Goal: Task Accomplishment & Management: Complete application form

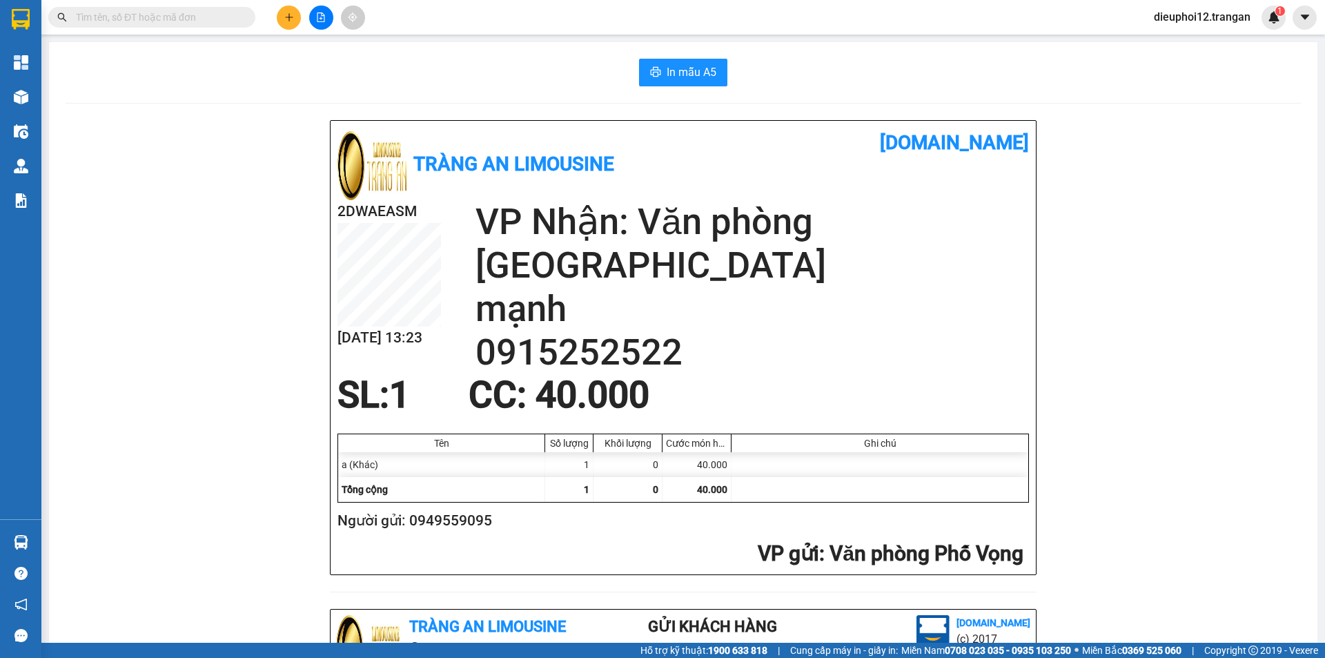
scroll to position [403, 0]
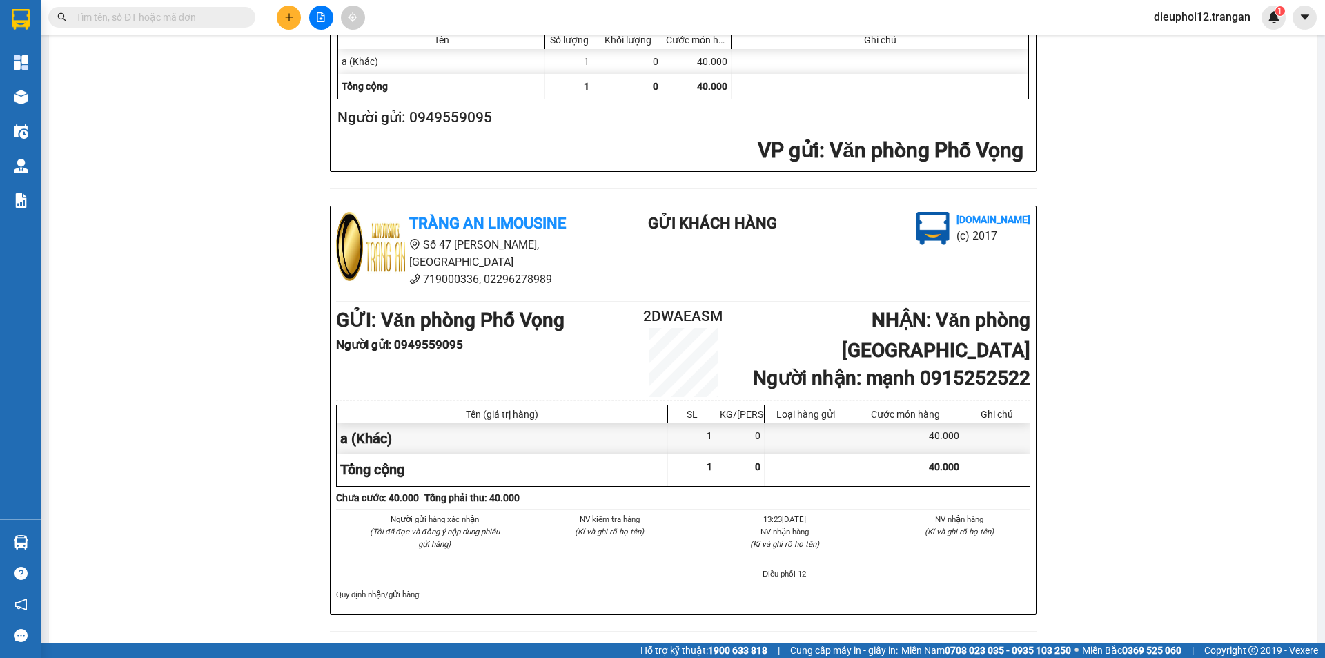
click at [288, 17] on icon "plus" at bounding box center [289, 17] width 8 height 1
click at [340, 57] on div "Tạo đơn hàng" at bounding box center [343, 51] width 60 height 15
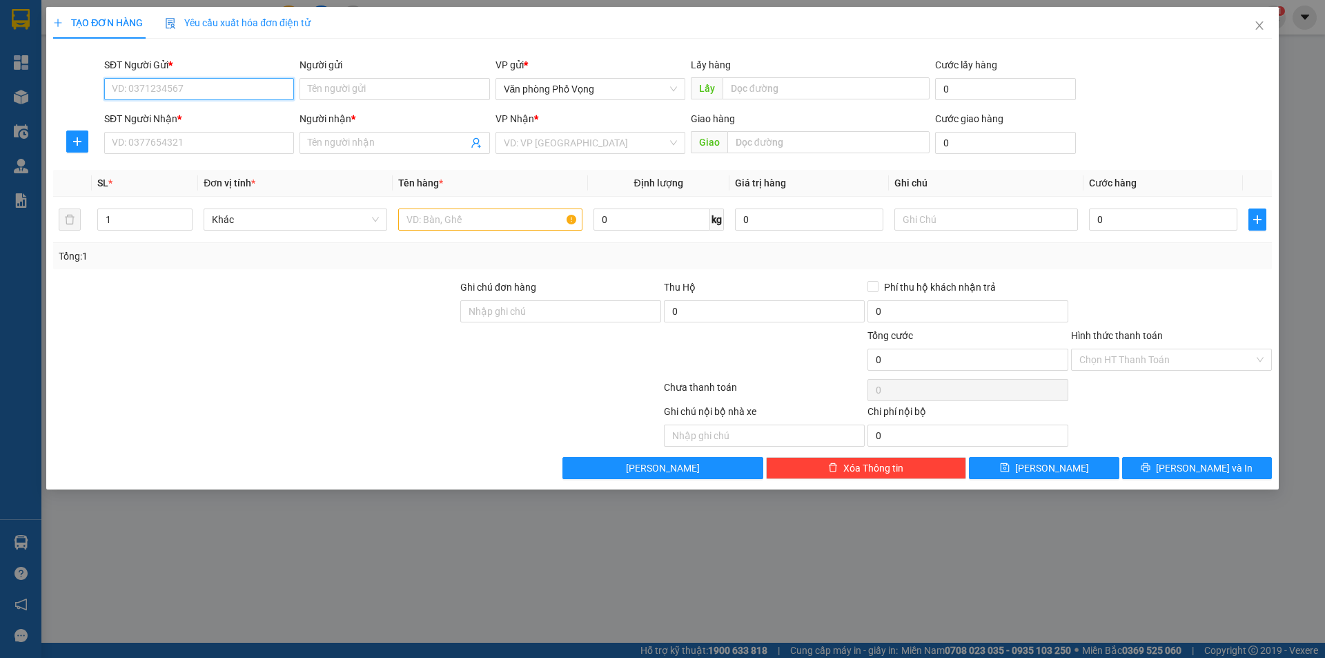
click at [152, 90] on input "SĐT Người Gửi *" at bounding box center [199, 89] width 190 height 22
type input "0974702051"
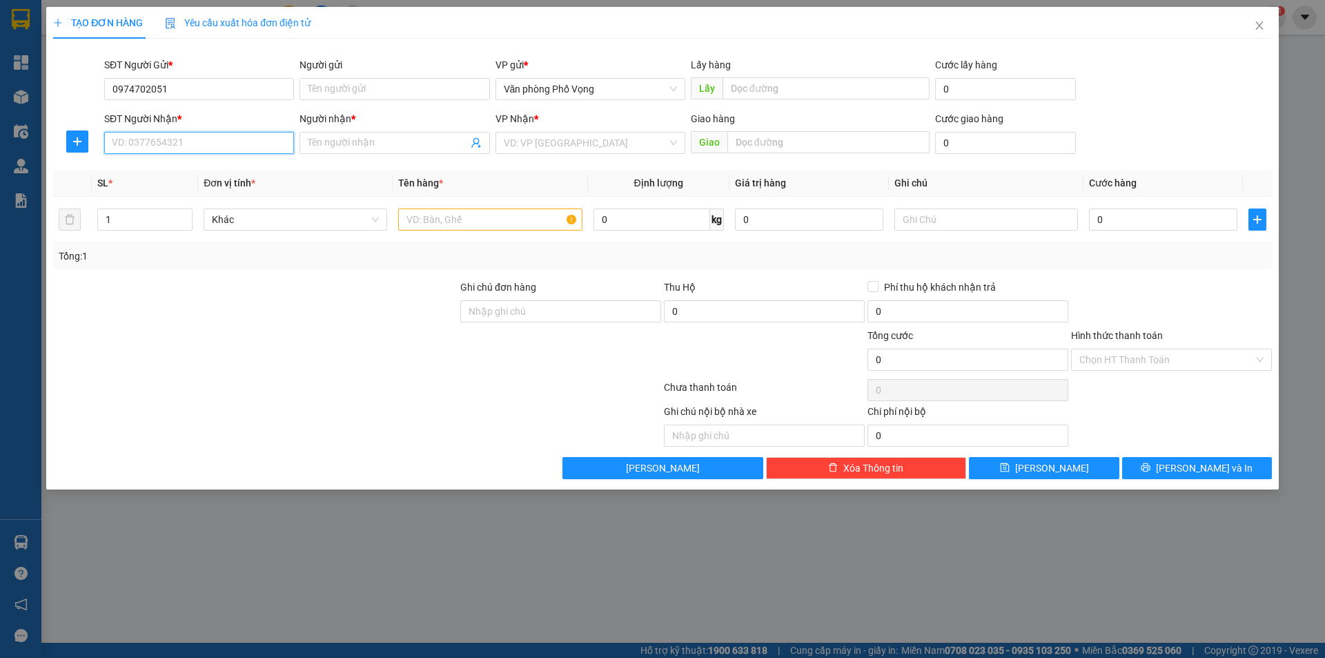
click at [168, 150] on input "SĐT Người Nhận *" at bounding box center [199, 143] width 190 height 22
type input "0981349730"
click at [557, 155] on div "VP Nhận * VD: VP [GEOGRAPHIC_DATA]" at bounding box center [590, 135] width 190 height 48
click at [559, 151] on input "search" at bounding box center [586, 142] width 164 height 21
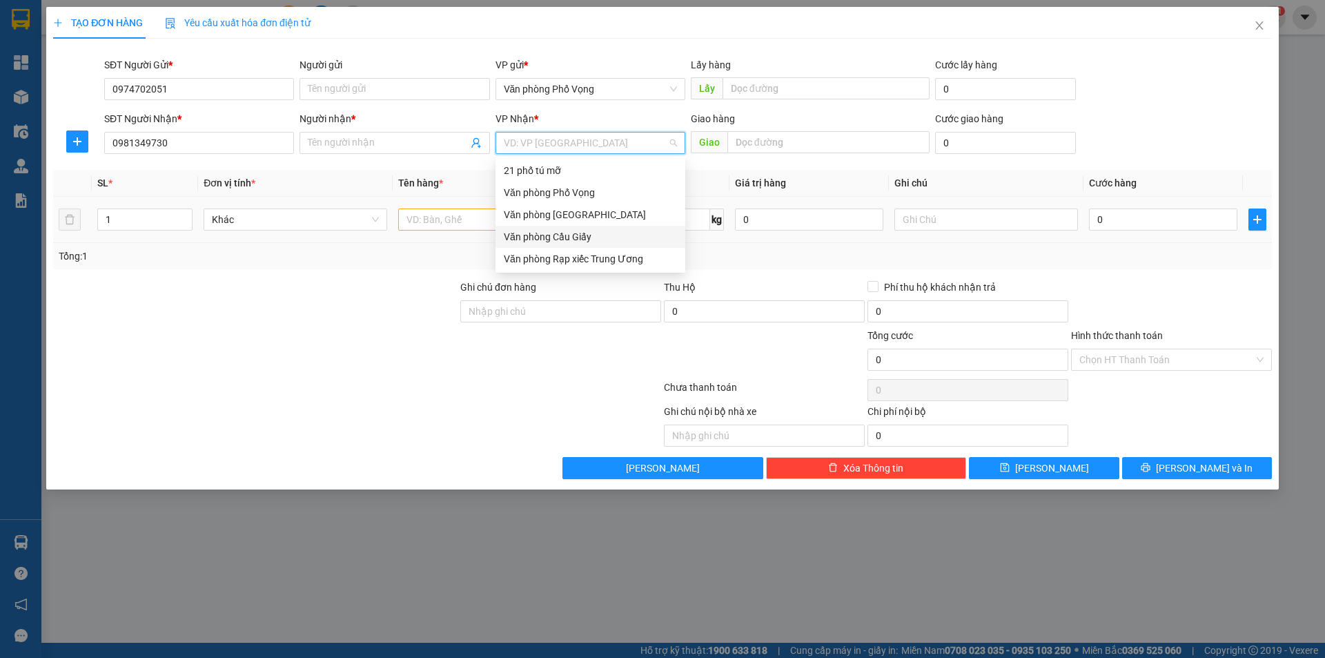
click at [553, 212] on div "Văn phòng [GEOGRAPHIC_DATA]" at bounding box center [590, 214] width 173 height 15
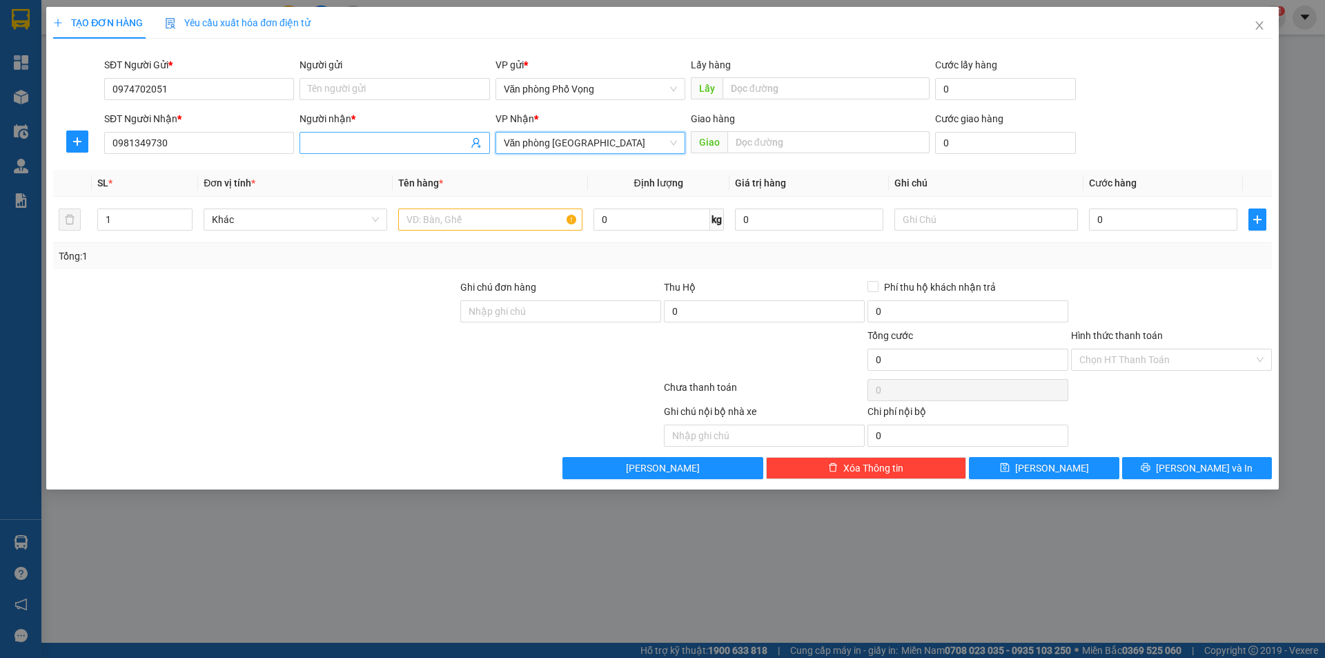
click at [349, 142] on input "Người nhận *" at bounding box center [387, 142] width 159 height 15
click at [419, 214] on input "text" at bounding box center [490, 219] width 184 height 22
type input "a"
click at [173, 81] on input "0974702051" at bounding box center [199, 89] width 190 height 22
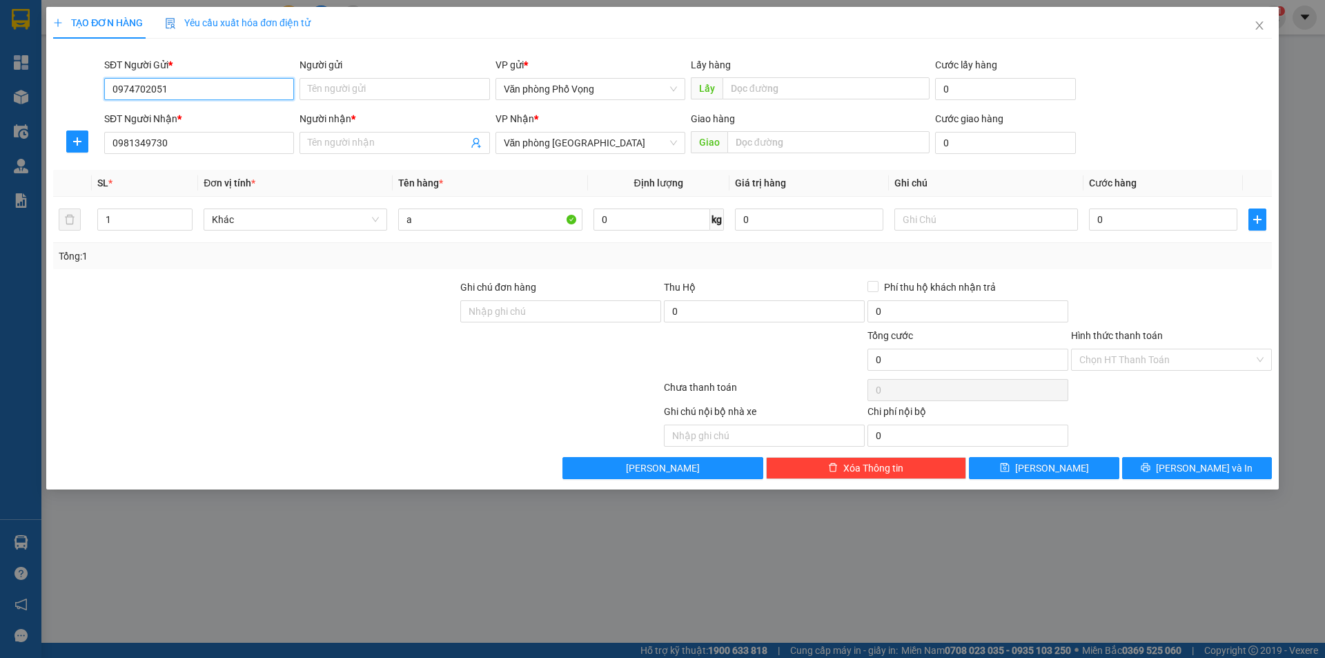
click at [173, 81] on input "0974702051" at bounding box center [199, 89] width 190 height 22
type input "0981349730"
click at [192, 144] on input "0981349730" at bounding box center [199, 143] width 190 height 22
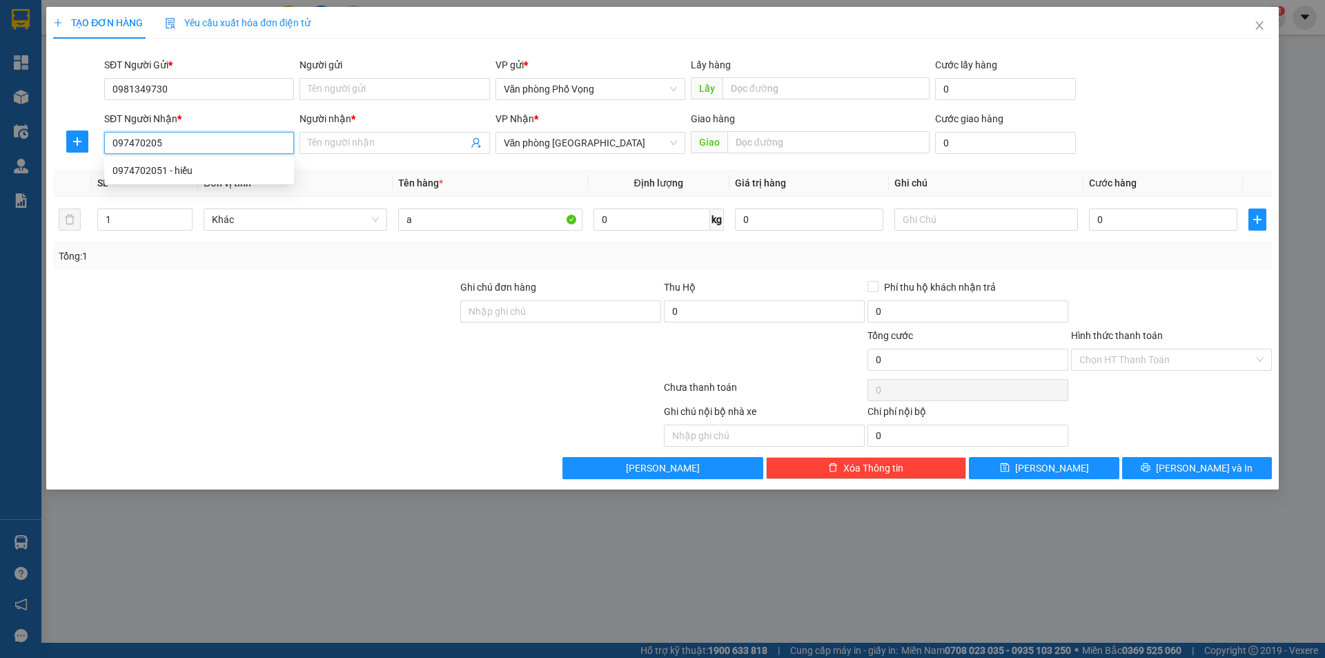
type input "0974702051"
click at [164, 168] on div "0974702051 - hiếu" at bounding box center [198, 170] width 173 height 15
type input "hiếu"
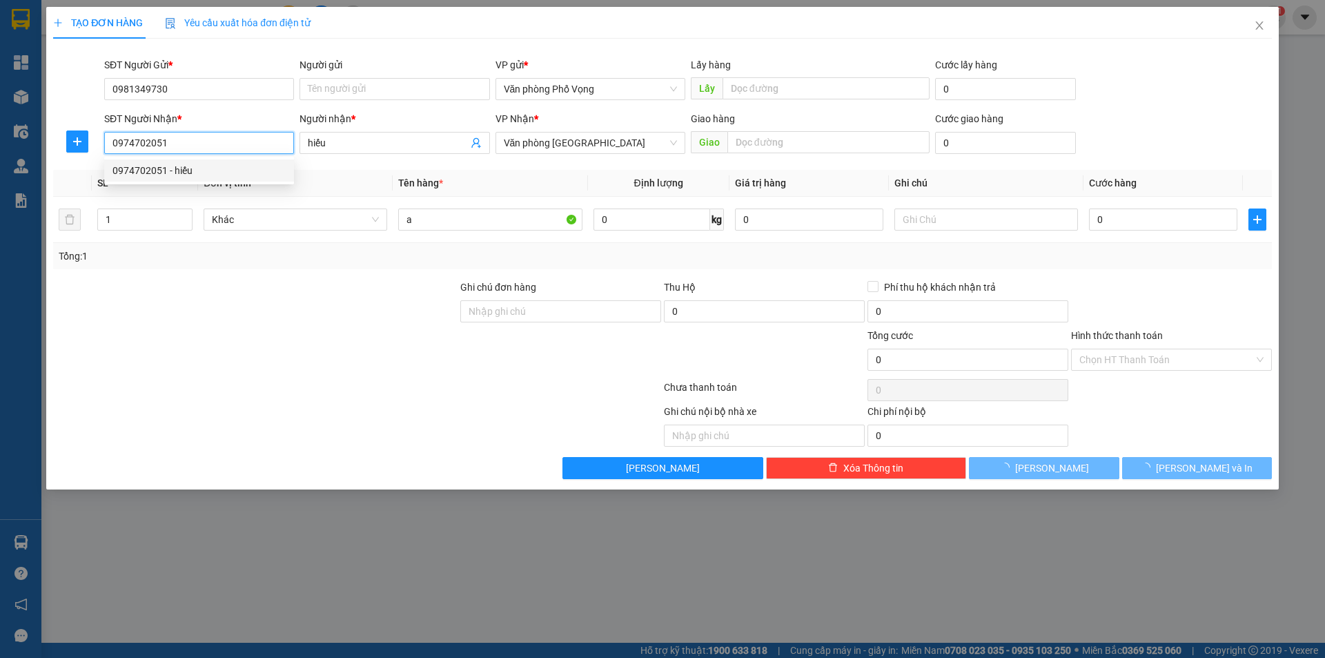
type input "30.000"
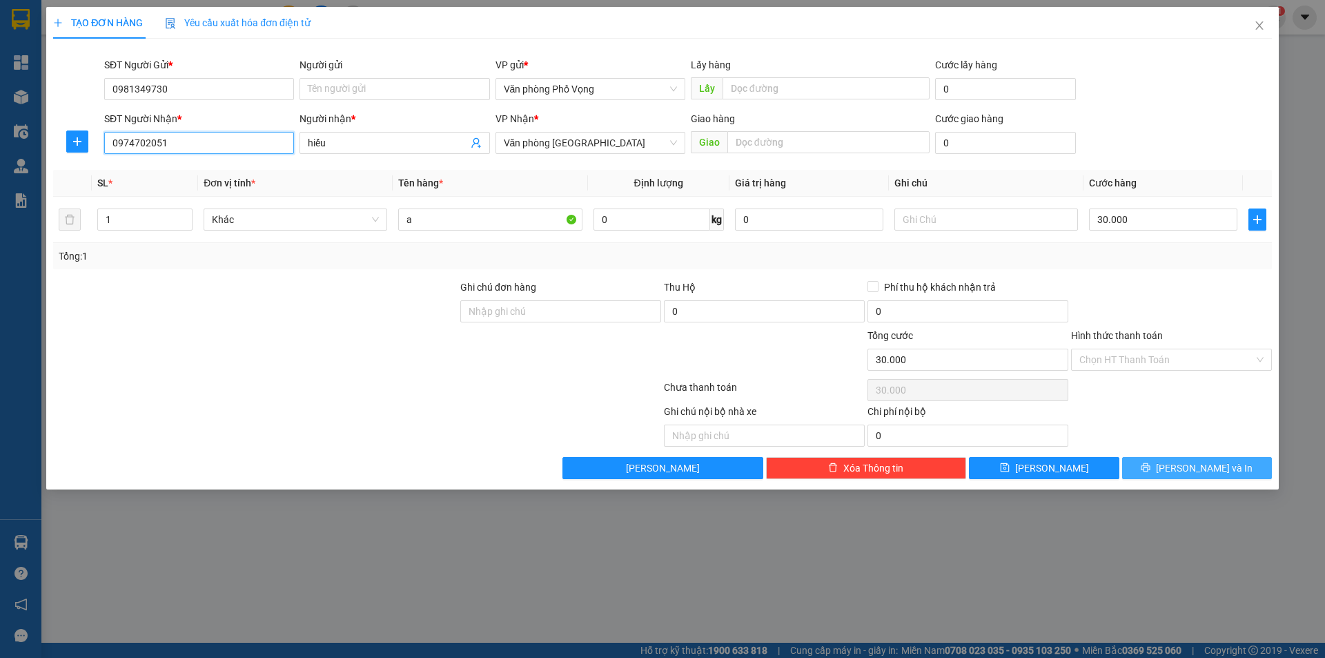
type input "0974702051"
click at [1192, 470] on span "[PERSON_NAME] và In" at bounding box center [1204, 467] width 97 height 15
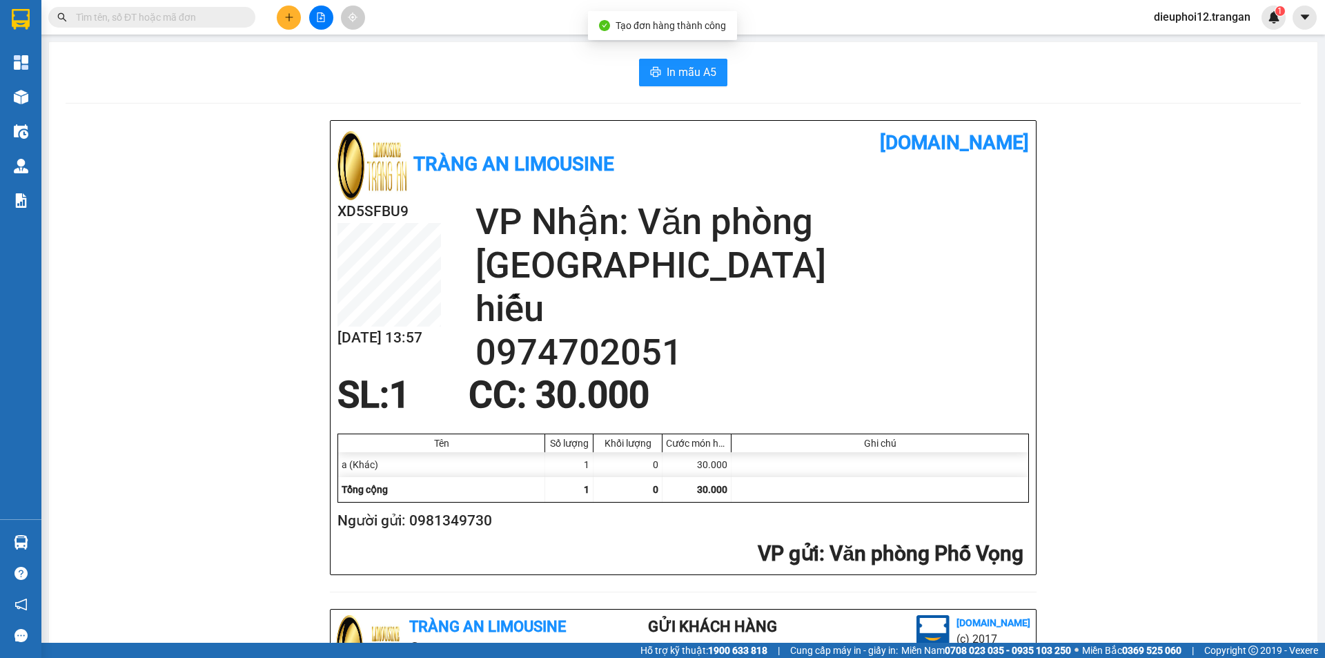
scroll to position [403, 0]
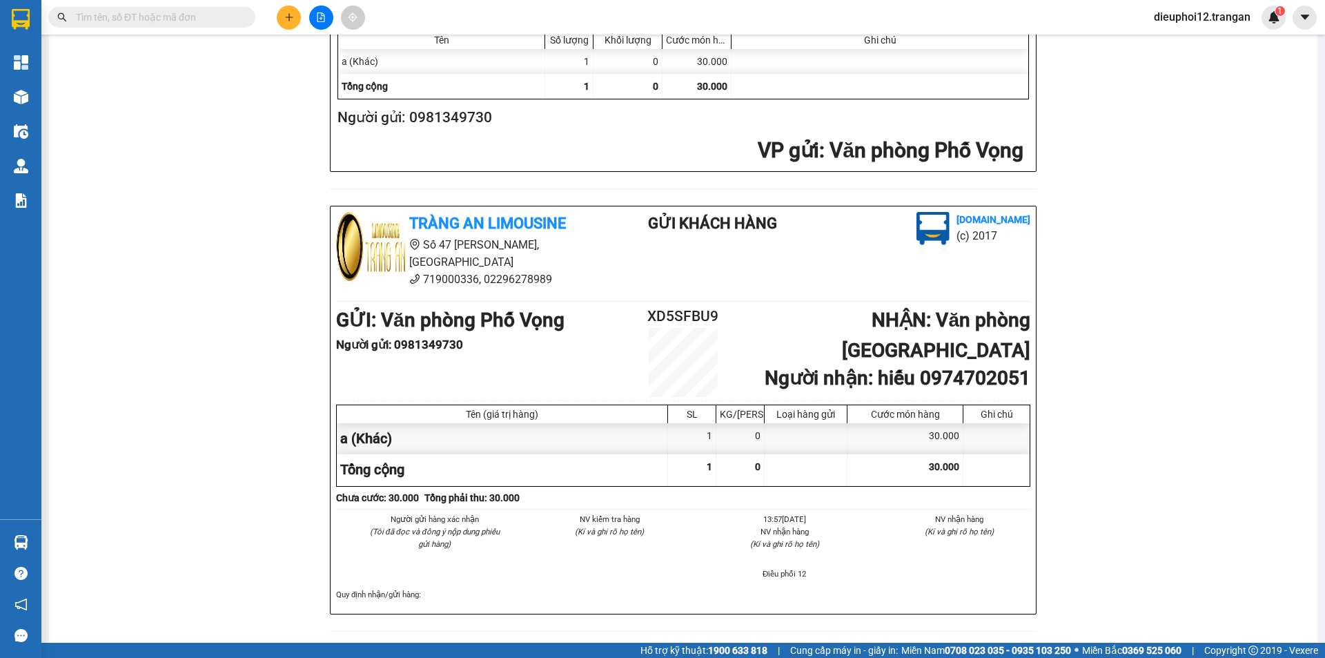
click at [283, 12] on button at bounding box center [289, 18] width 24 height 24
click at [313, 45] on div "Tạo đơn hàng" at bounding box center [336, 52] width 103 height 26
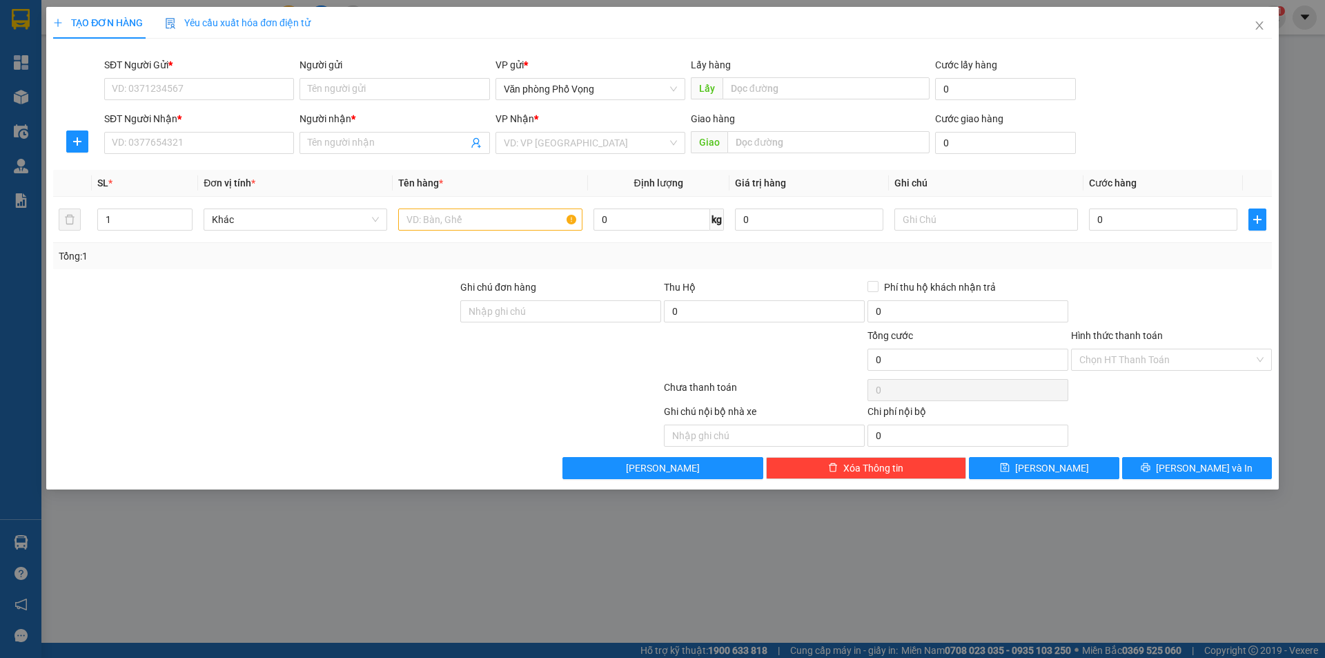
click at [181, 100] on div "SĐT Người Gửi * VD: 0371234567" at bounding box center [199, 81] width 190 height 48
click at [182, 93] on input "SĐT Người Gửi *" at bounding box center [199, 89] width 190 height 22
type input "0902010677"
click at [172, 135] on input "SĐT Người Nhận *" at bounding box center [199, 143] width 190 height 22
click at [170, 137] on input "SĐT Người Nhận *" at bounding box center [199, 143] width 190 height 22
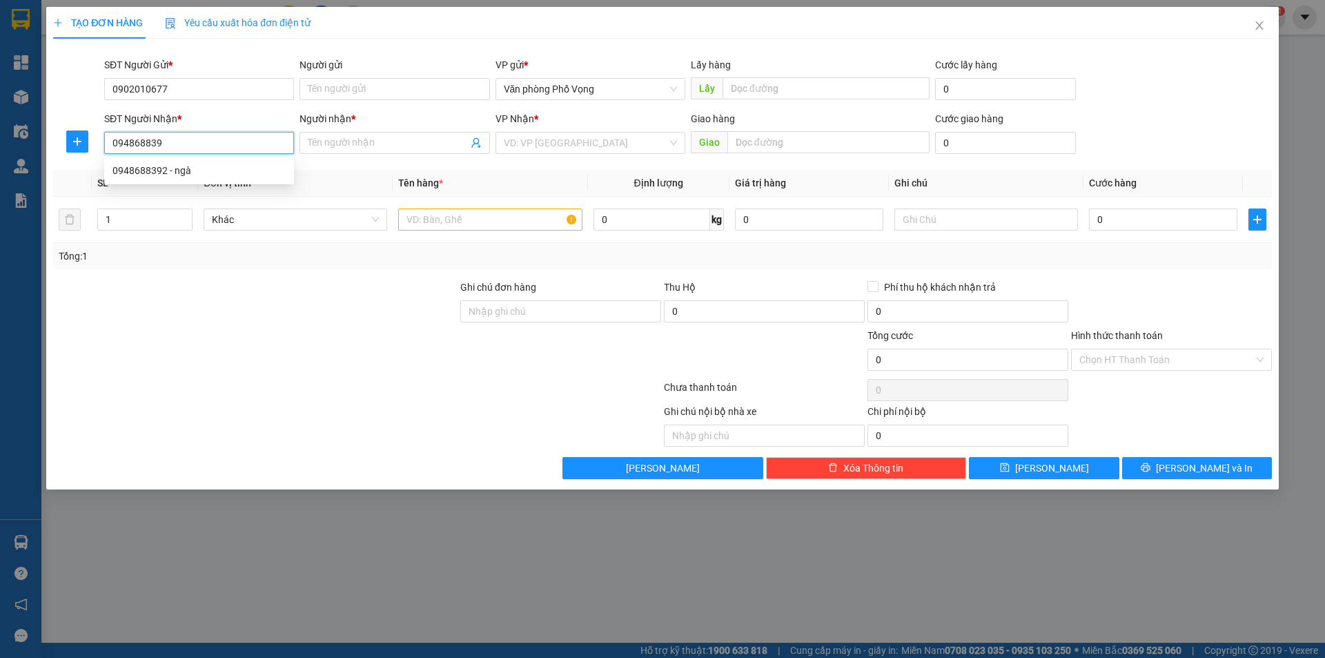
type input "0948688392"
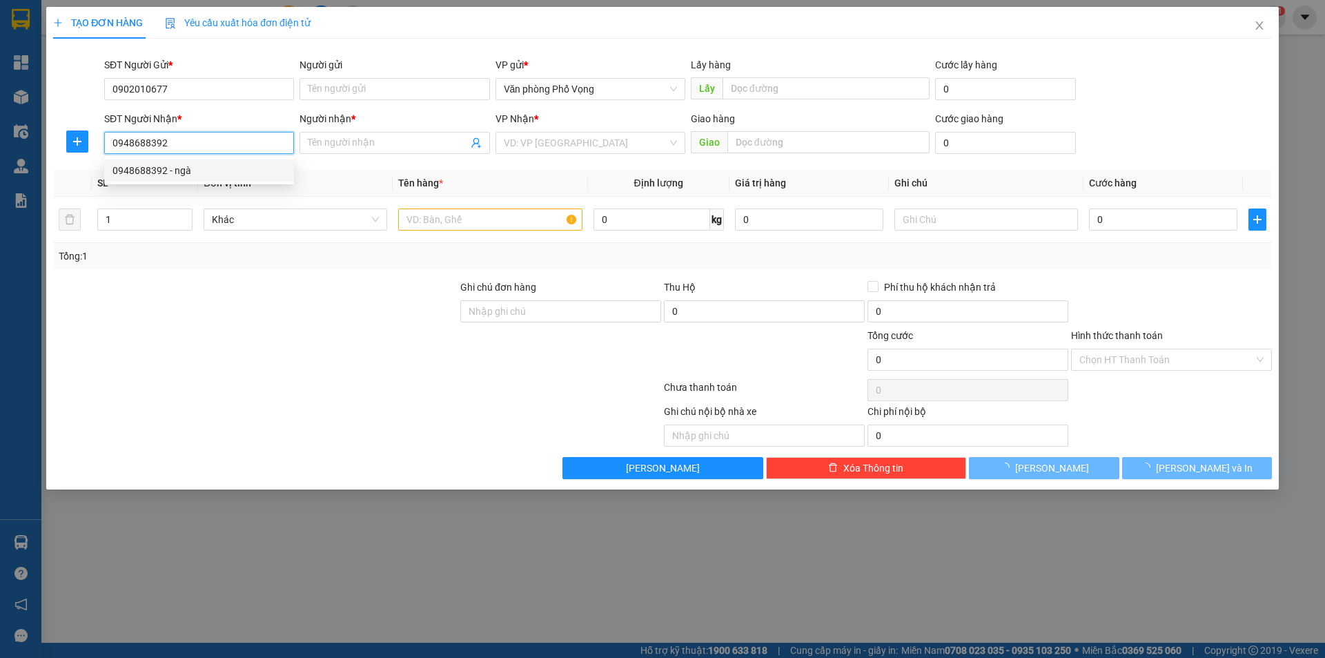
click at [141, 171] on div "0948688392 - ngà" at bounding box center [198, 170] width 173 height 15
type input "ngà"
type input "80.000"
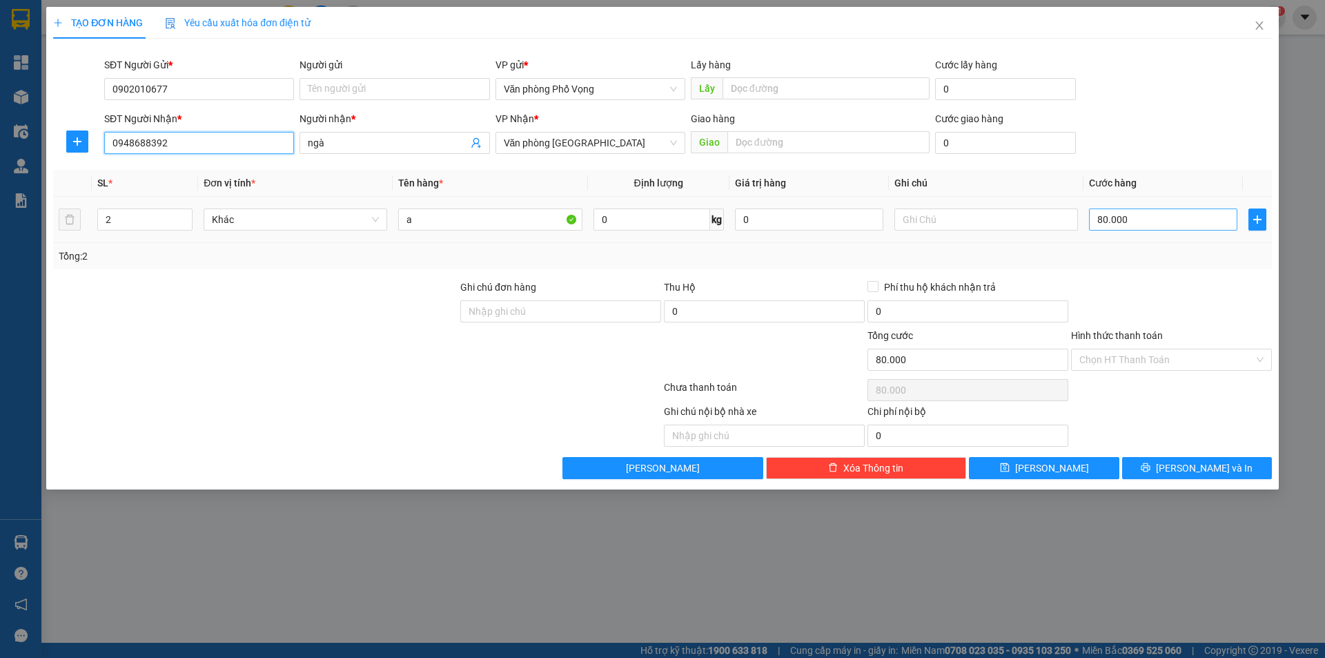
type input "0948688392"
click at [1140, 218] on input "80.000" at bounding box center [1163, 219] width 148 height 22
type input "4"
type input "40"
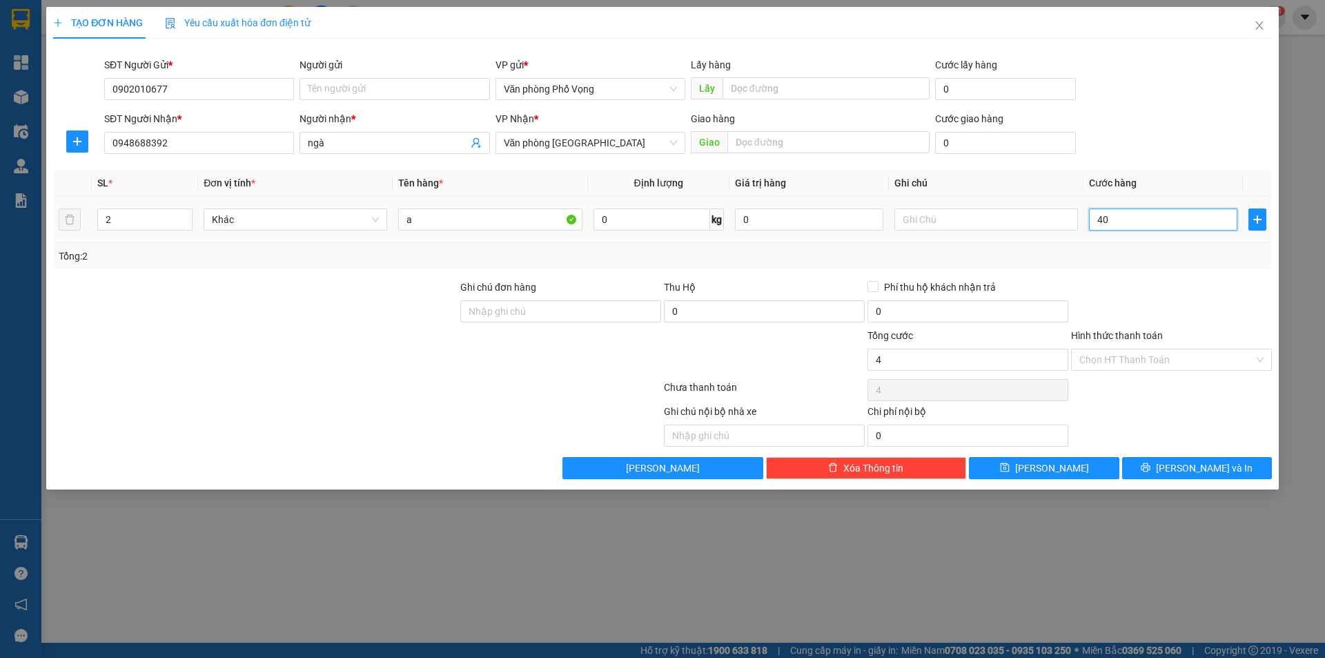
type input "40"
type input "400"
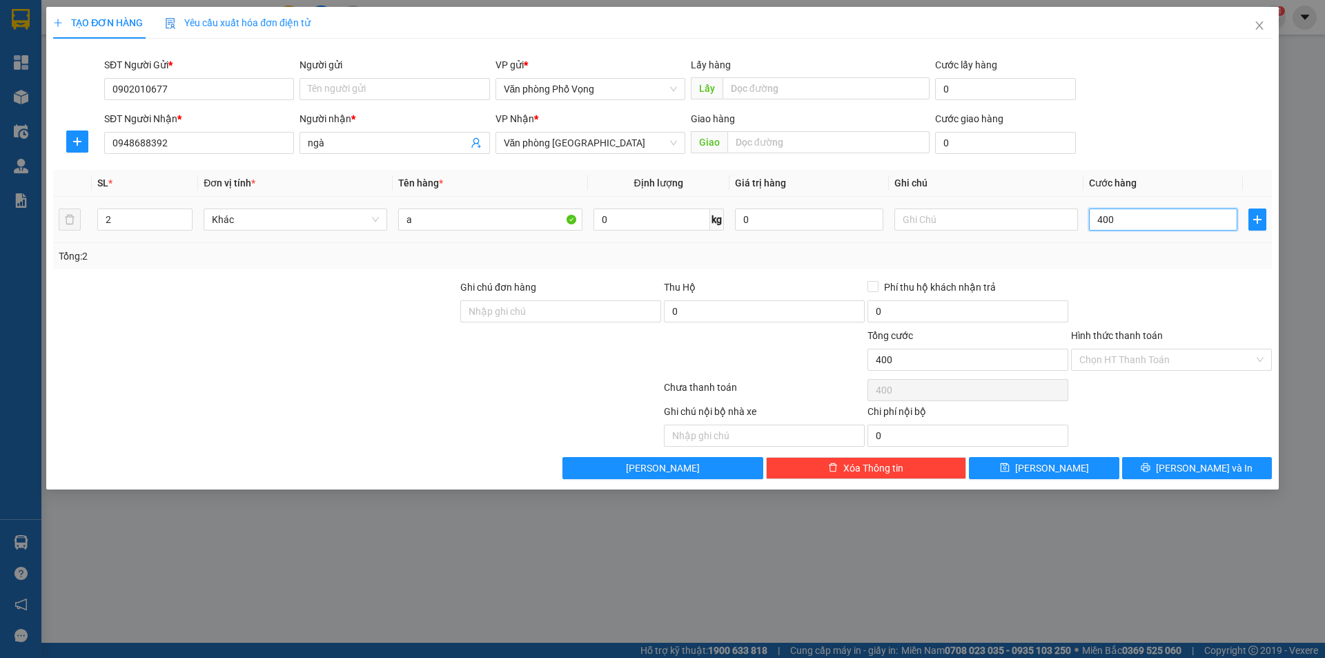
type input "4.000"
type input "40.000"
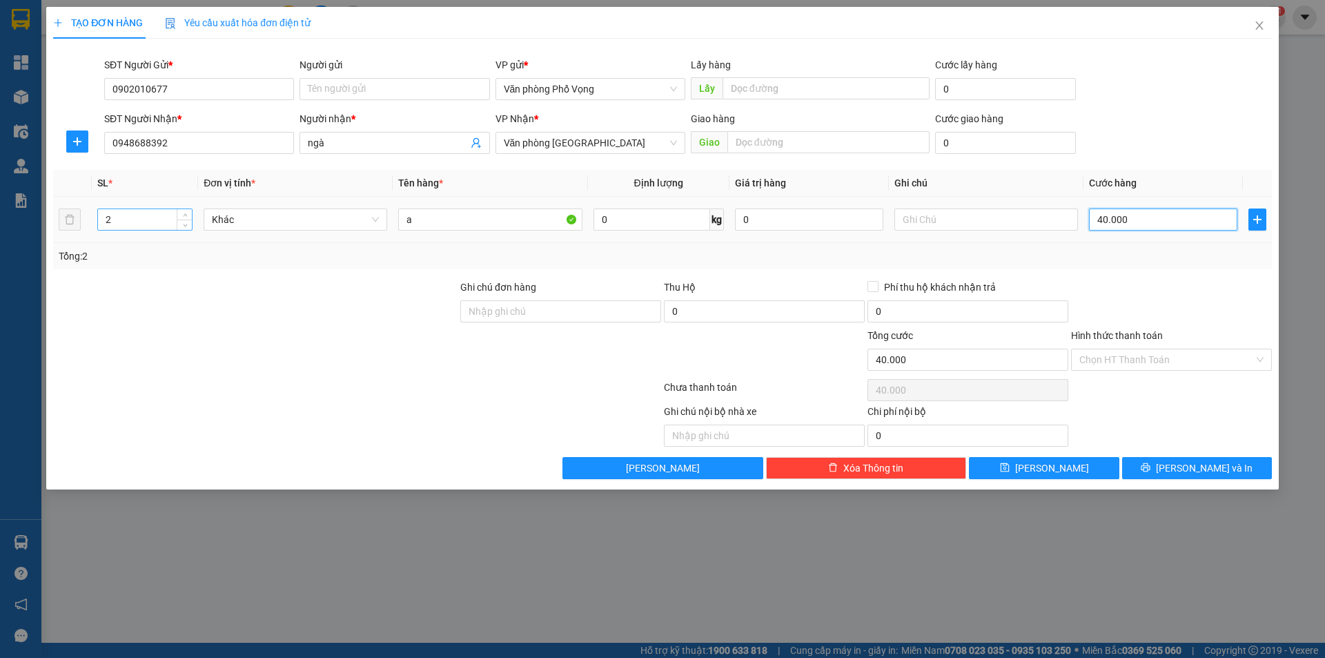
type input "40.000"
click at [126, 213] on input "2" at bounding box center [145, 219] width 94 height 21
type input "1"
click at [1099, 353] on input "Hình thức thanh toán" at bounding box center [1166, 359] width 175 height 21
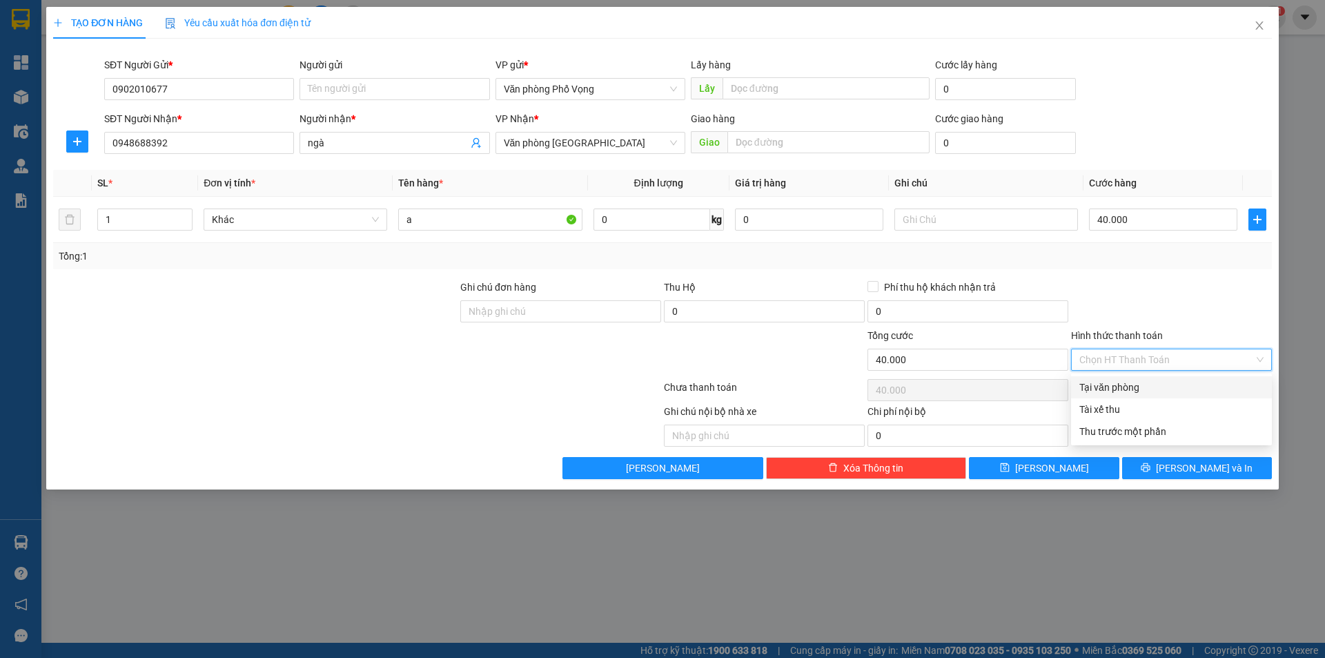
click at [1131, 391] on div "Tại văn phòng" at bounding box center [1171, 386] width 184 height 15
type input "0"
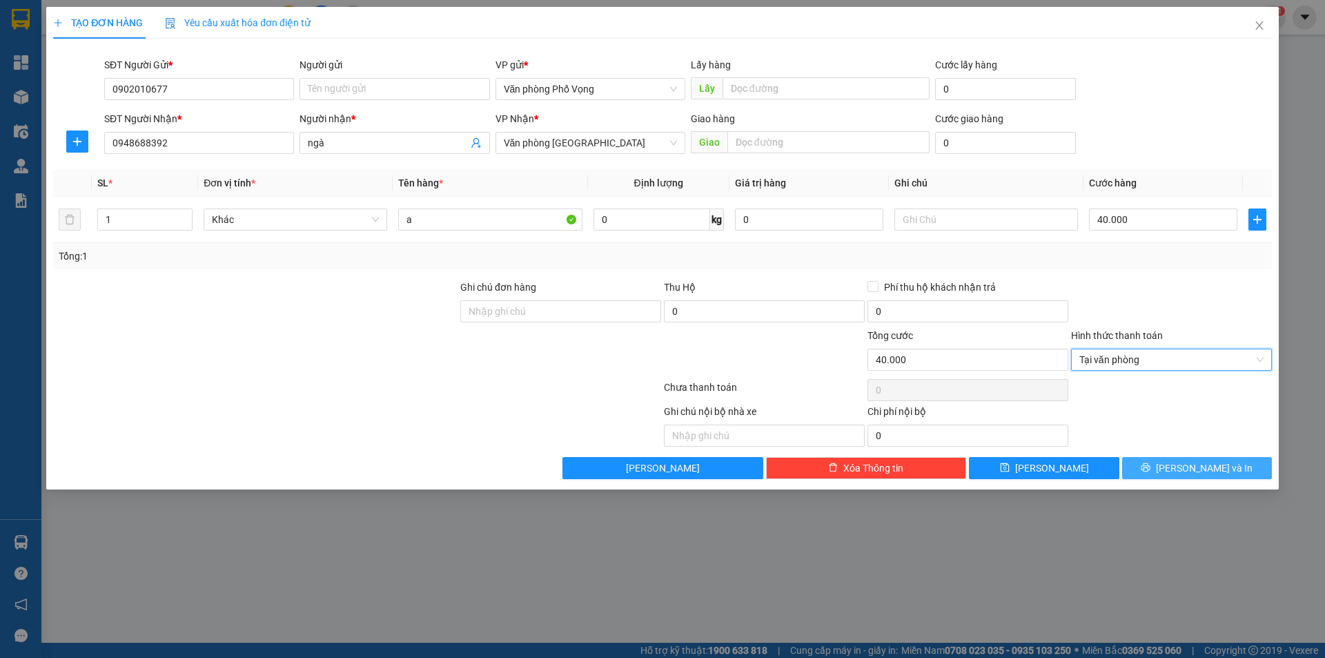
click at [1149, 457] on button "[PERSON_NAME] và In" at bounding box center [1197, 468] width 150 height 22
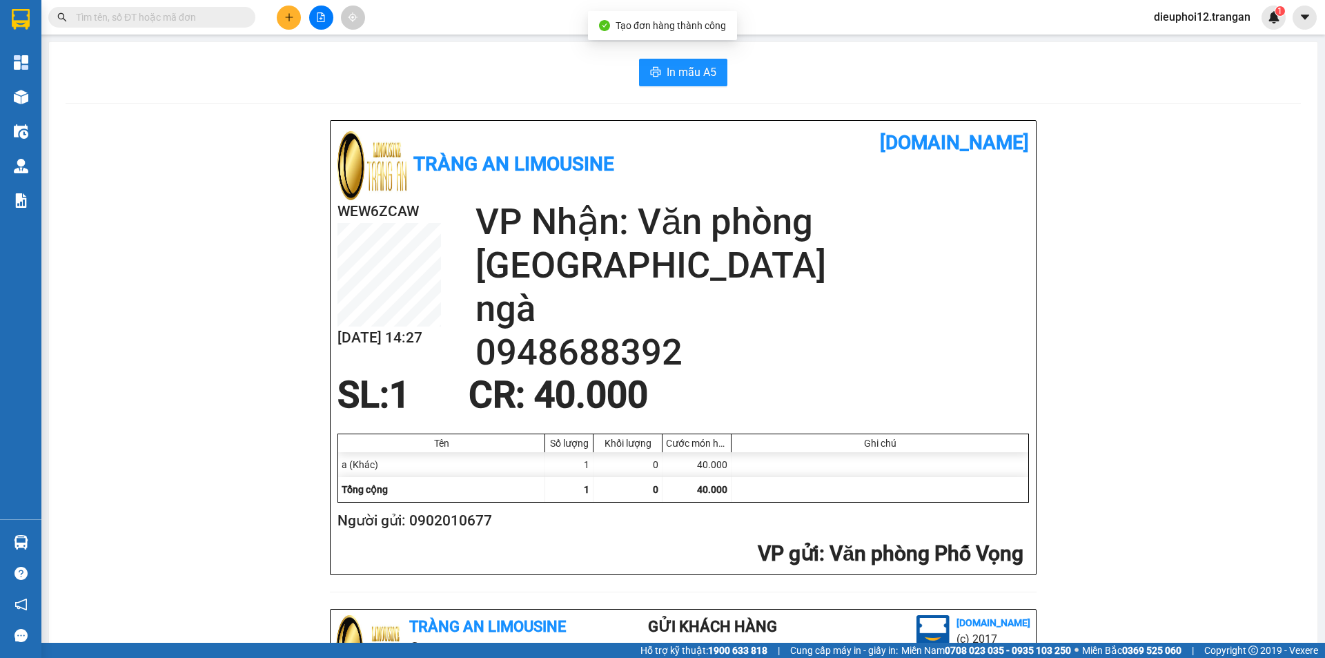
scroll to position [403, 0]
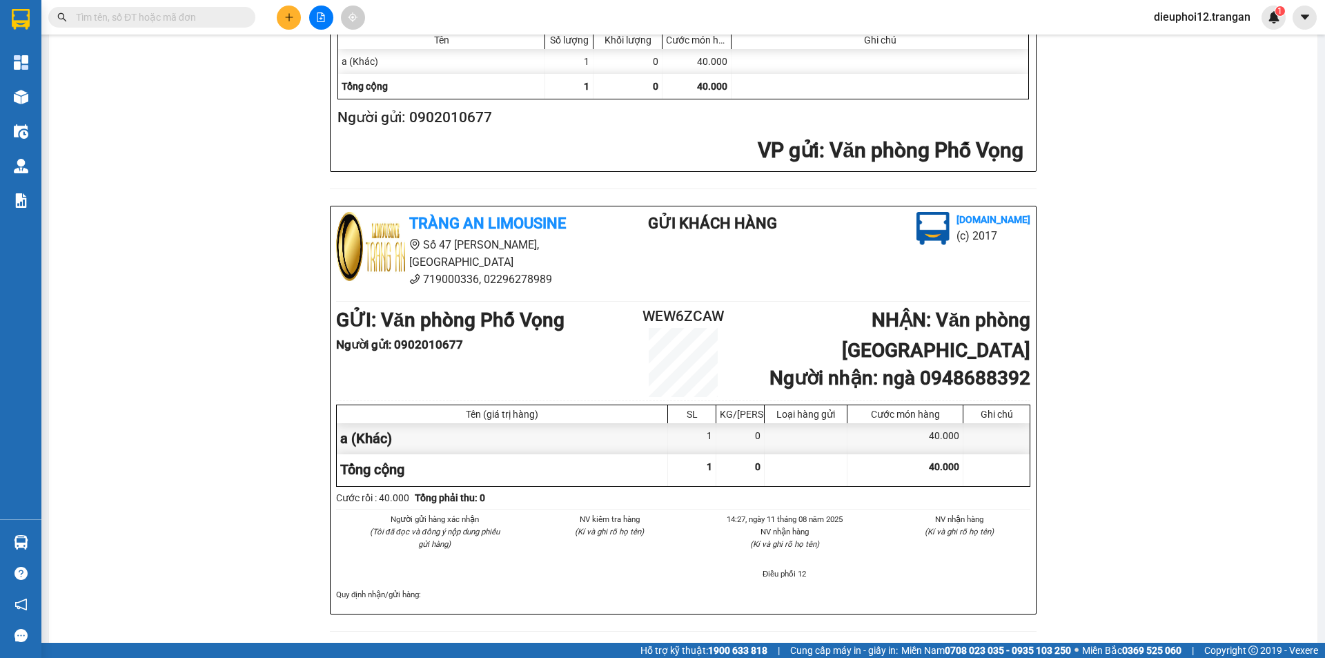
click at [280, 18] on button at bounding box center [289, 18] width 24 height 24
click at [325, 52] on div "Tạo đơn hàng" at bounding box center [343, 51] width 60 height 15
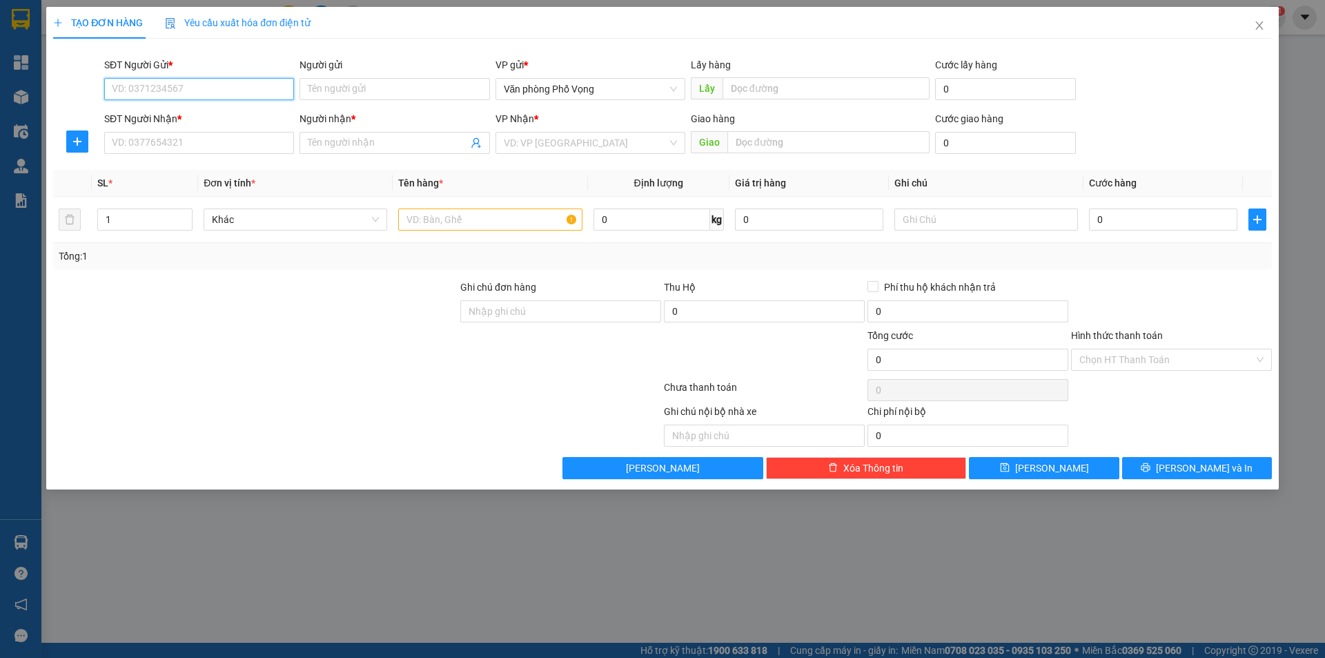
click at [161, 90] on input "SĐT Người Gửi *" at bounding box center [199, 89] width 190 height 22
click at [185, 99] on input "SĐT Người Gửi *" at bounding box center [199, 89] width 190 height 22
click at [169, 108] on div "0865529186" at bounding box center [199, 117] width 190 height 22
type input "0865529186"
type input "0982446061"
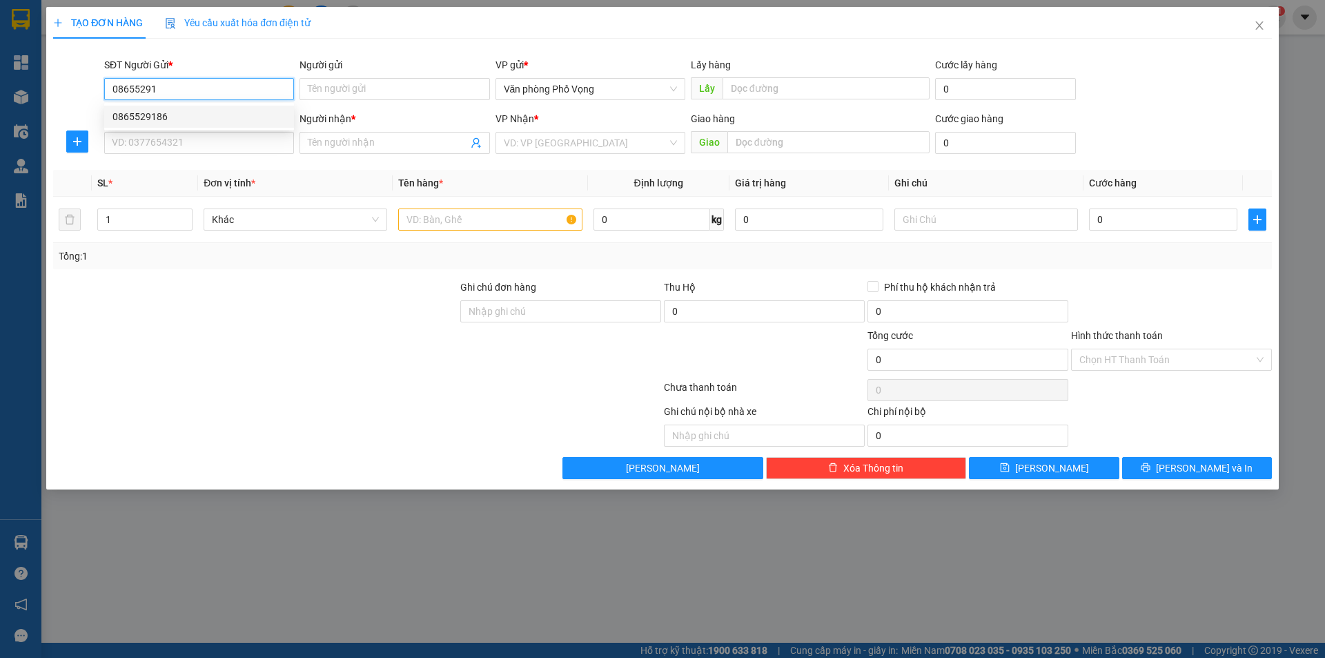
type input "tú"
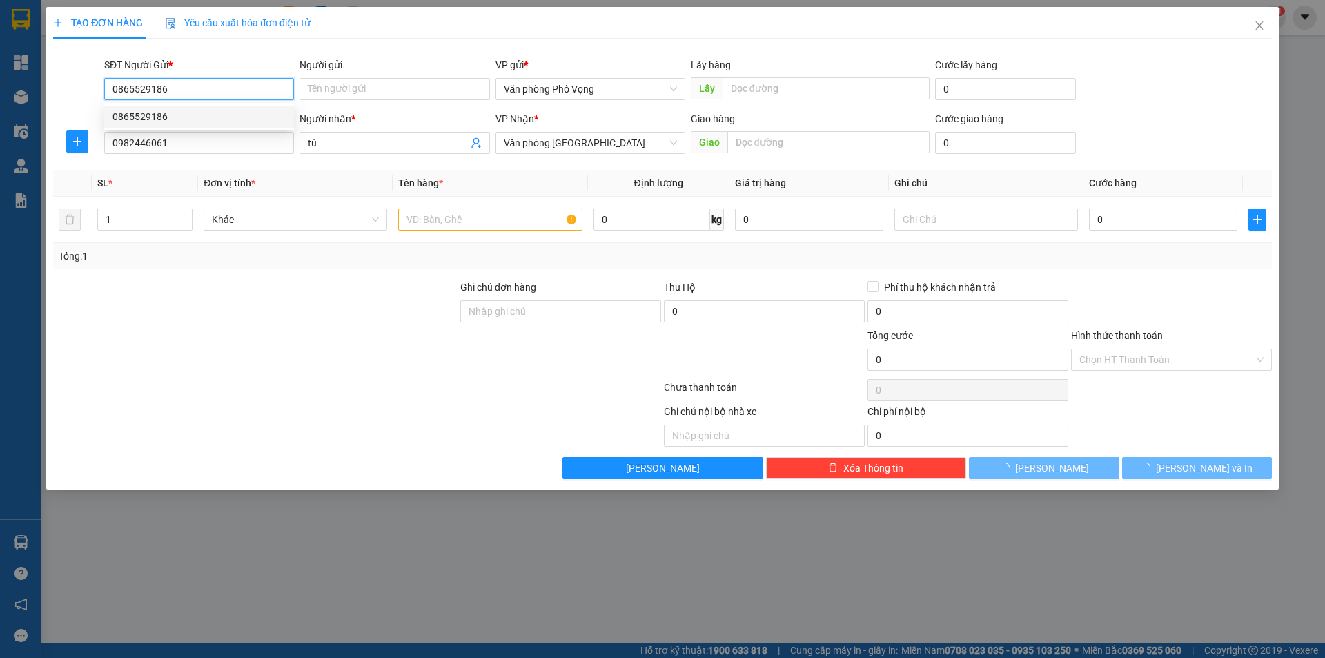
type input "40.000"
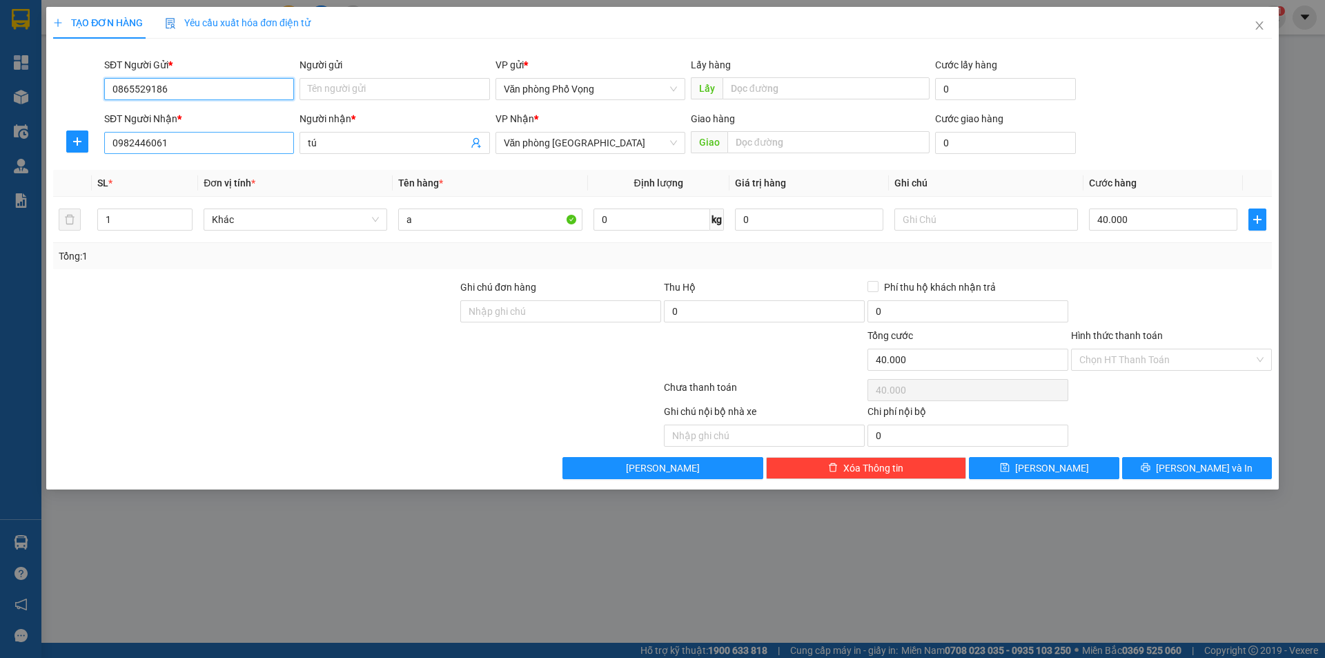
type input "0865529186"
click at [192, 138] on input "0982446061" at bounding box center [199, 143] width 190 height 22
click at [159, 170] on div "0915252522 - mạnh" at bounding box center [198, 170] width 173 height 15
type input "0915252522"
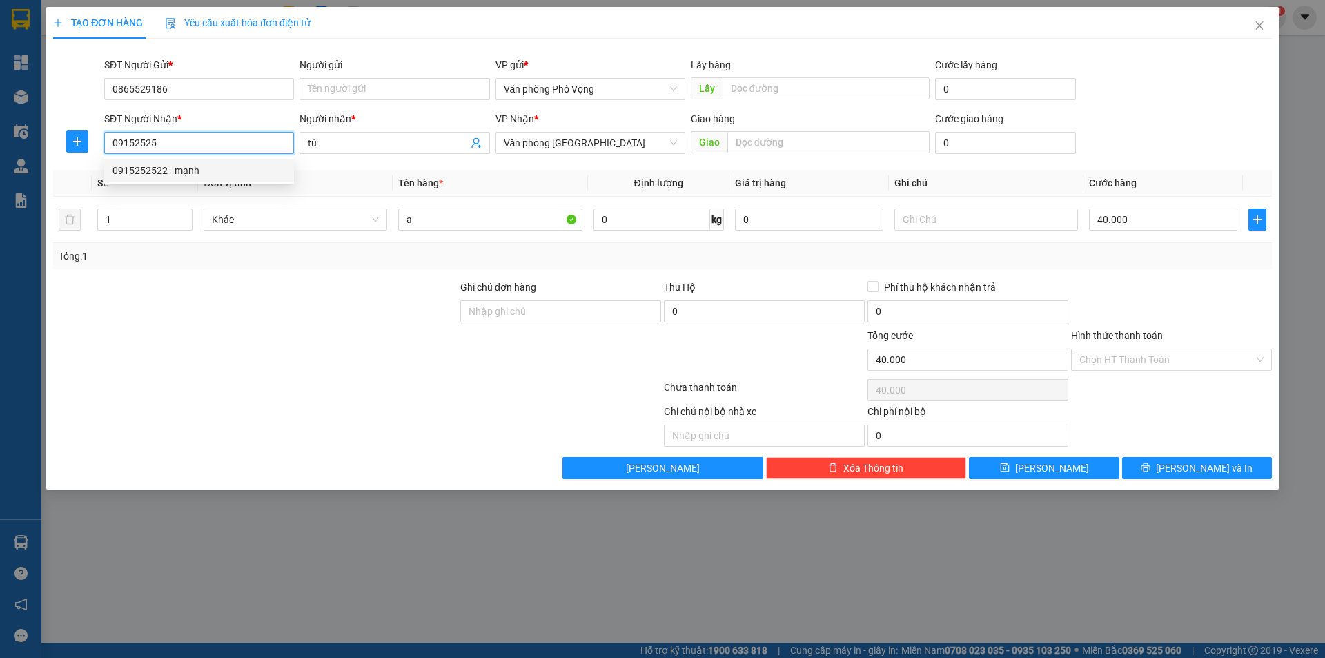
type input "mạnh"
type input "0915252522"
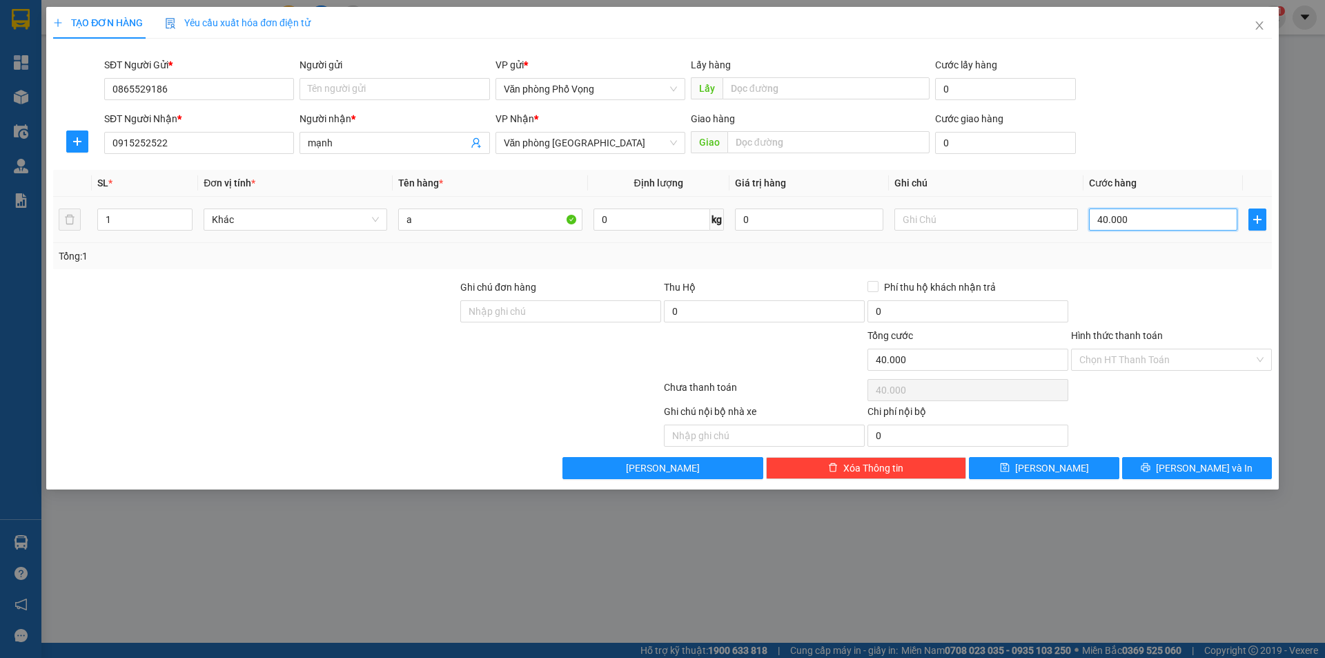
click at [1134, 228] on input "40.000" at bounding box center [1163, 219] width 148 height 22
type input "5"
type input "50"
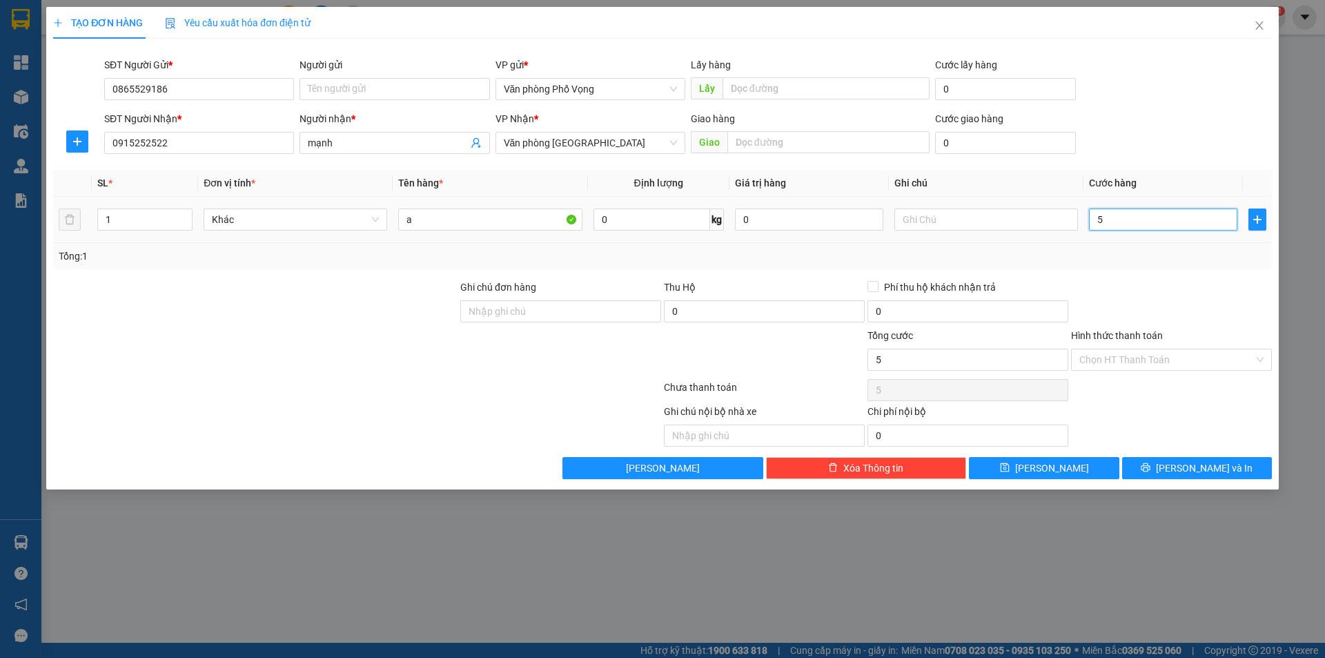
type input "50"
type input "500"
type input "5.000"
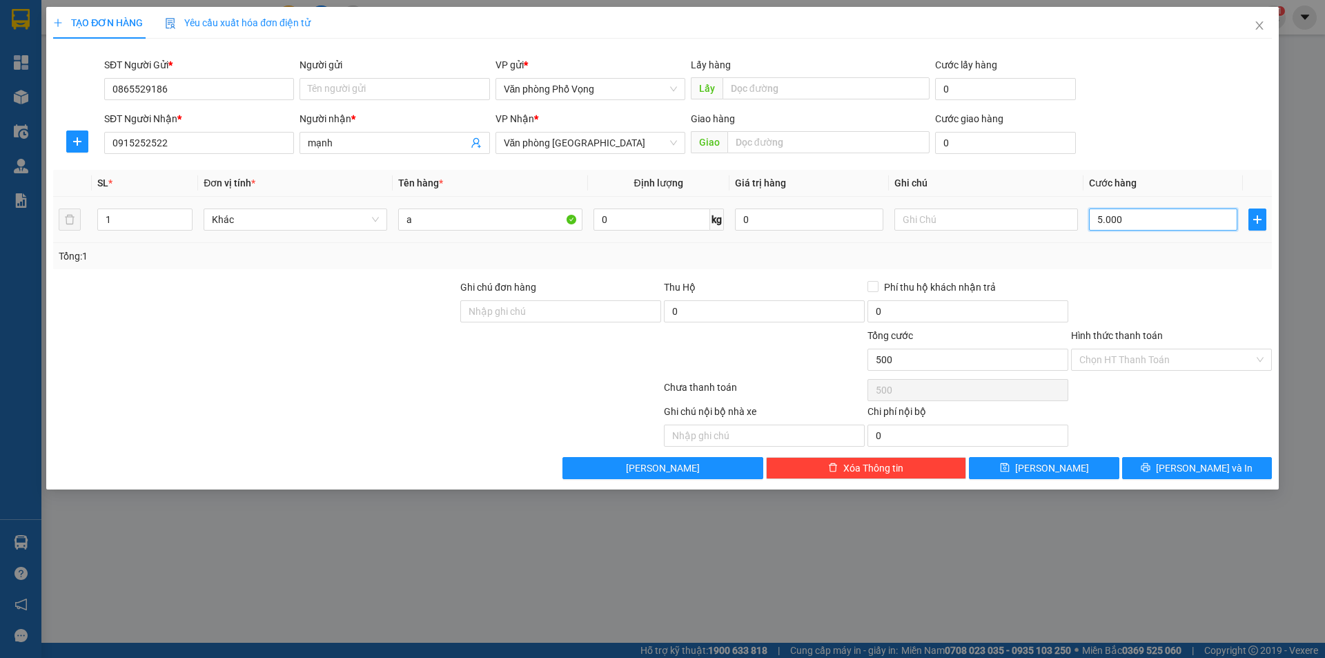
type input "5.000"
type input "50.000"
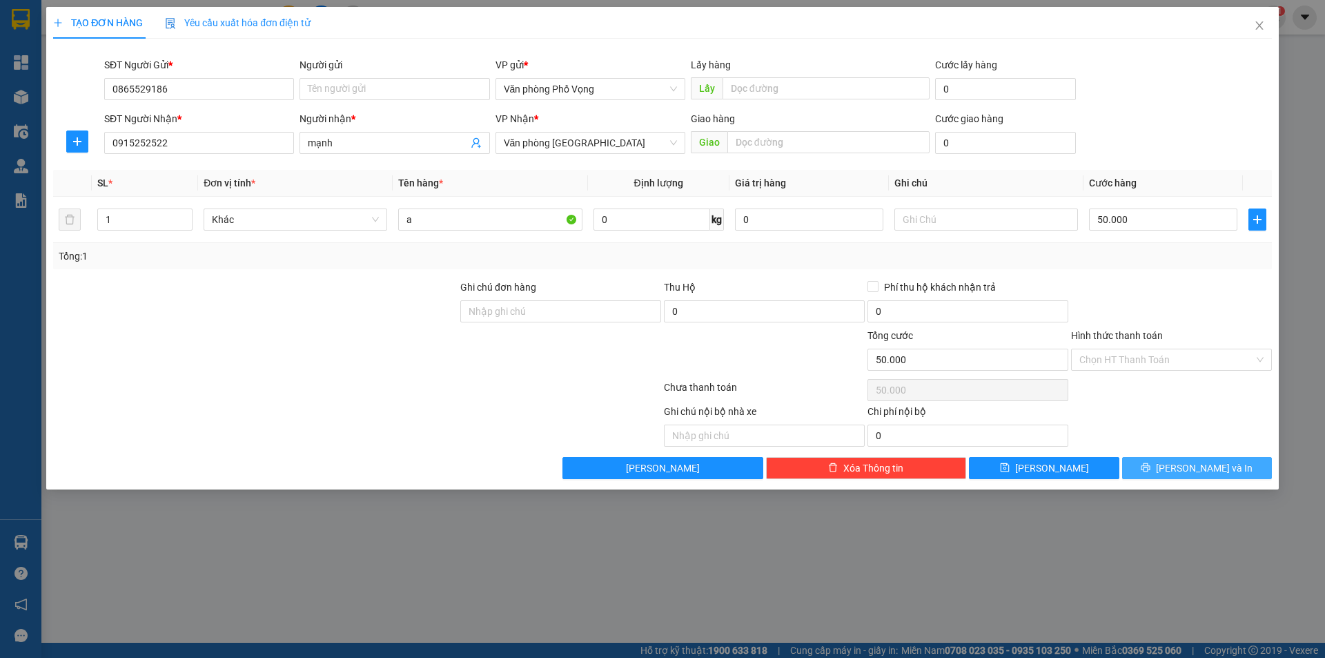
click at [1179, 461] on button "[PERSON_NAME] và In" at bounding box center [1197, 468] width 150 height 22
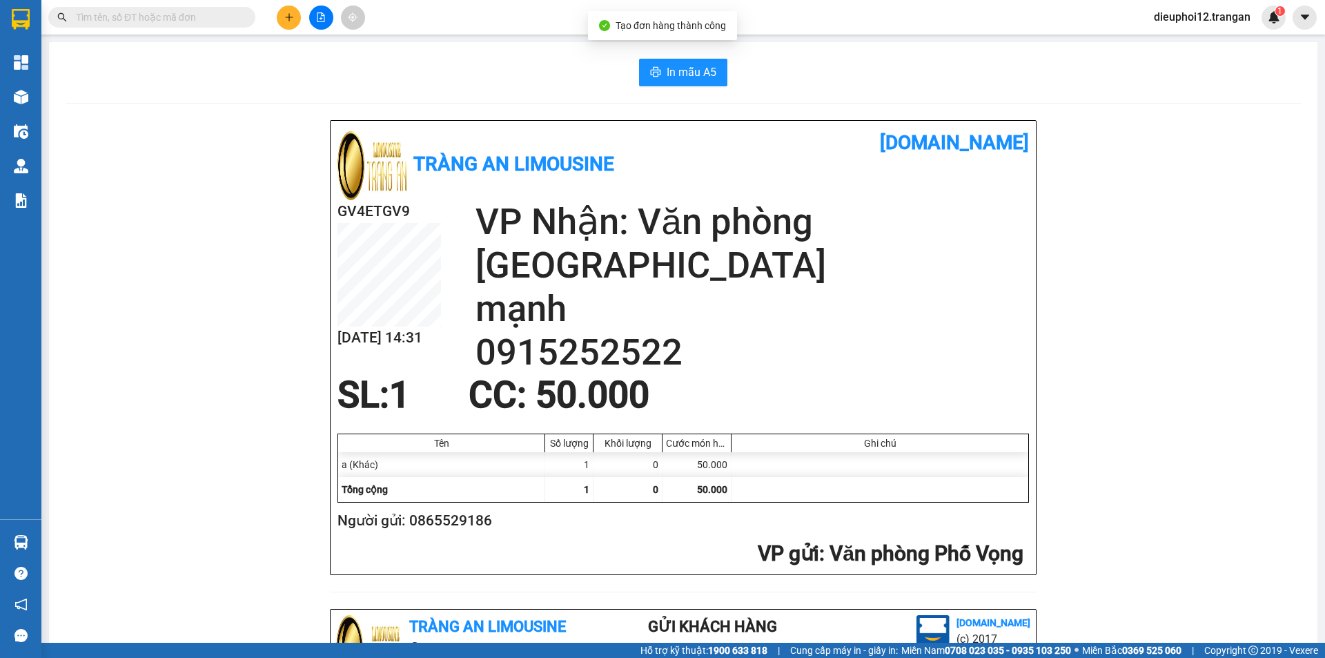
scroll to position [403, 0]
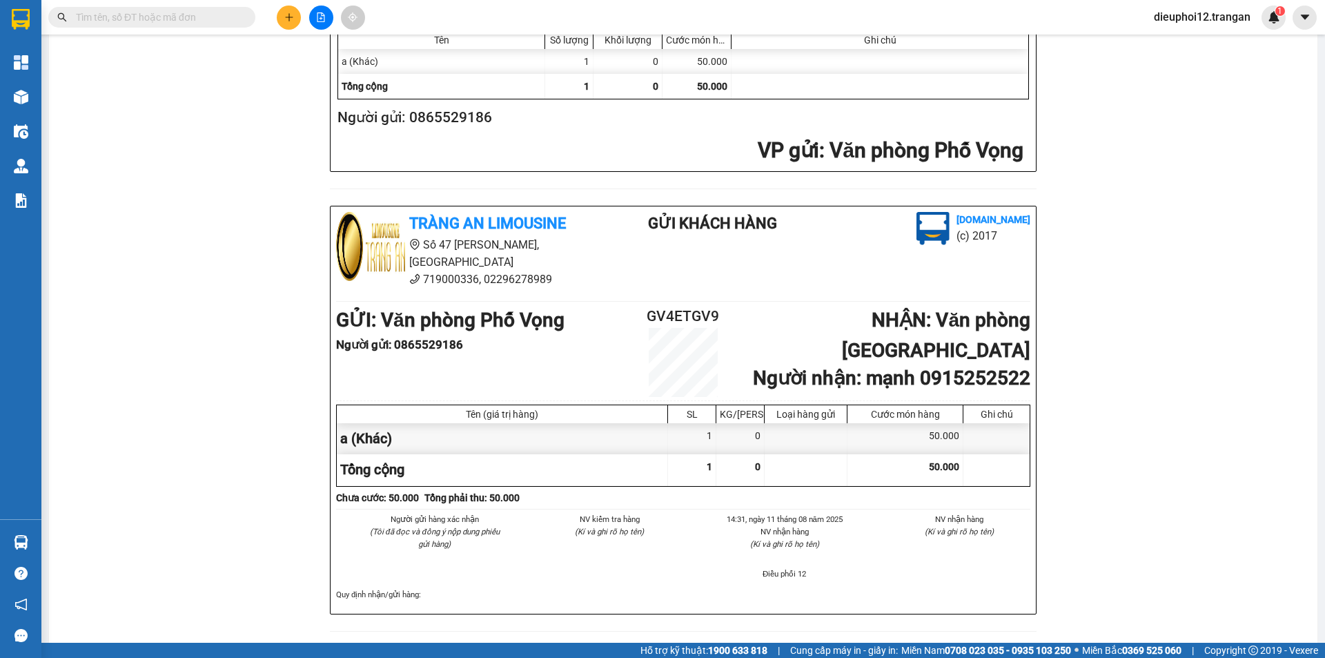
click at [293, 21] on icon "plus" at bounding box center [289, 17] width 10 height 10
click at [333, 47] on div "Tạo đơn hàng" at bounding box center [343, 51] width 60 height 15
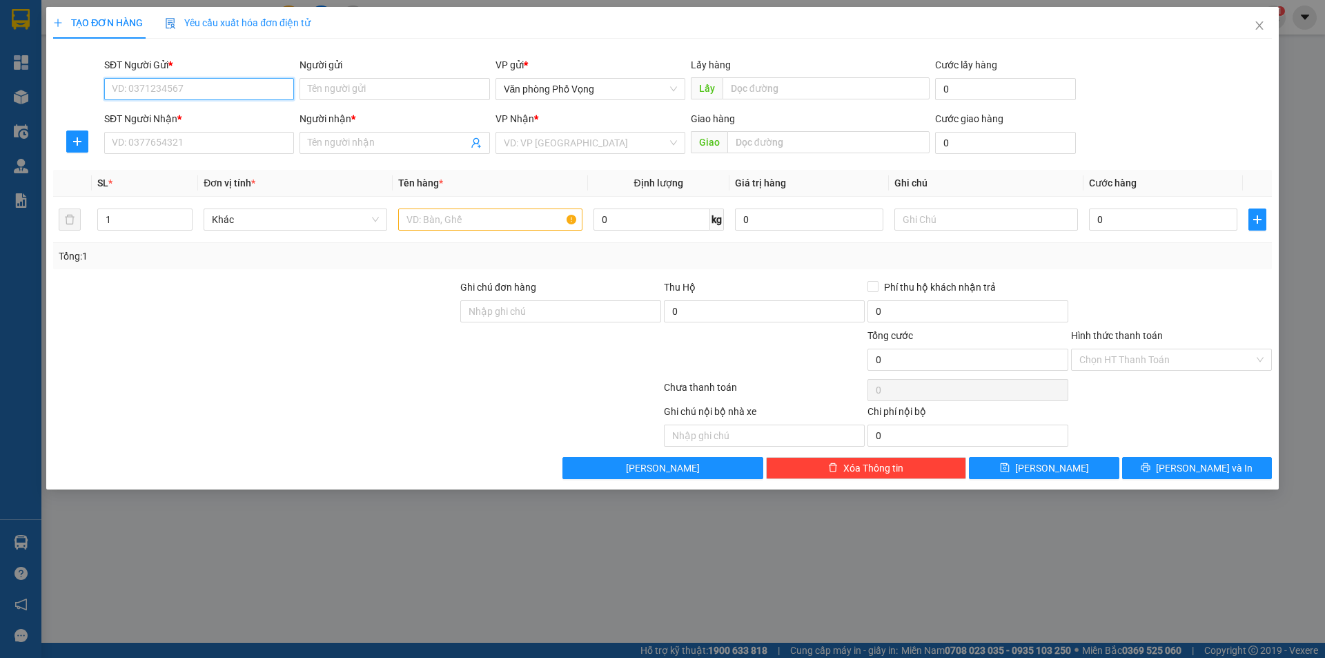
click at [188, 88] on input "SĐT Người Gửi *" at bounding box center [199, 89] width 190 height 22
type input "0942755657"
click at [168, 112] on div "0942755657" at bounding box center [198, 116] width 173 height 15
type input "0982446061"
type input "tú"
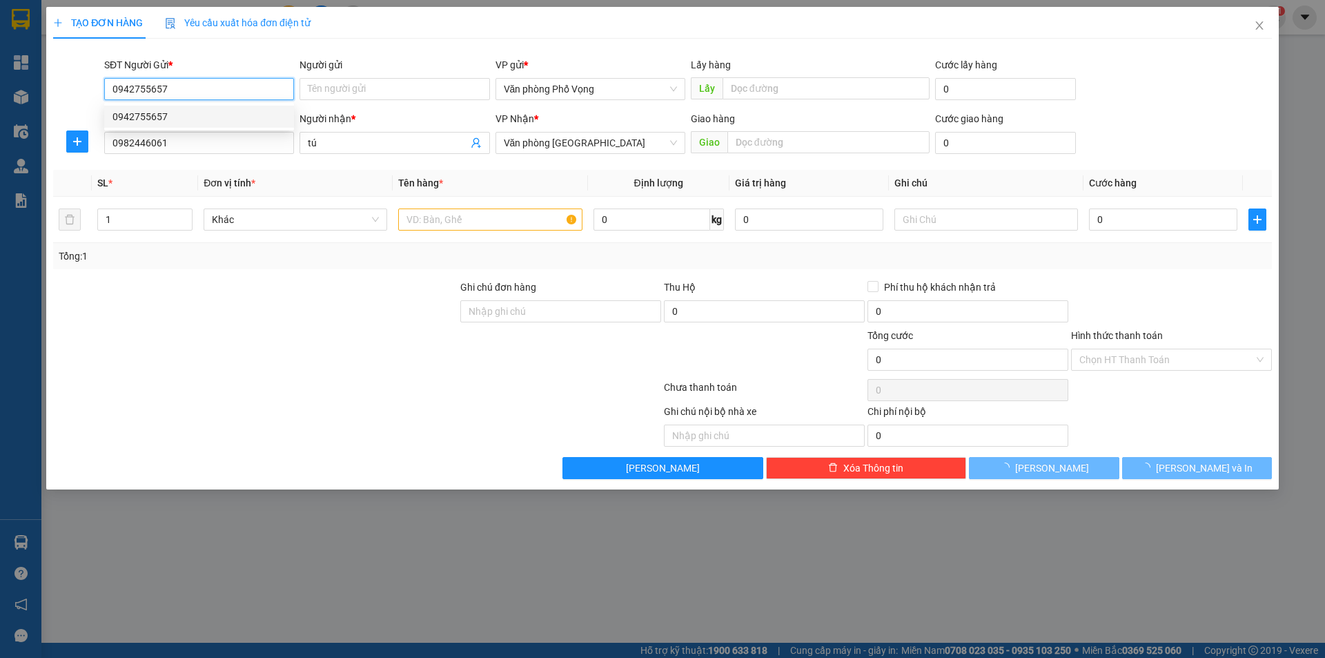
type input "40.000"
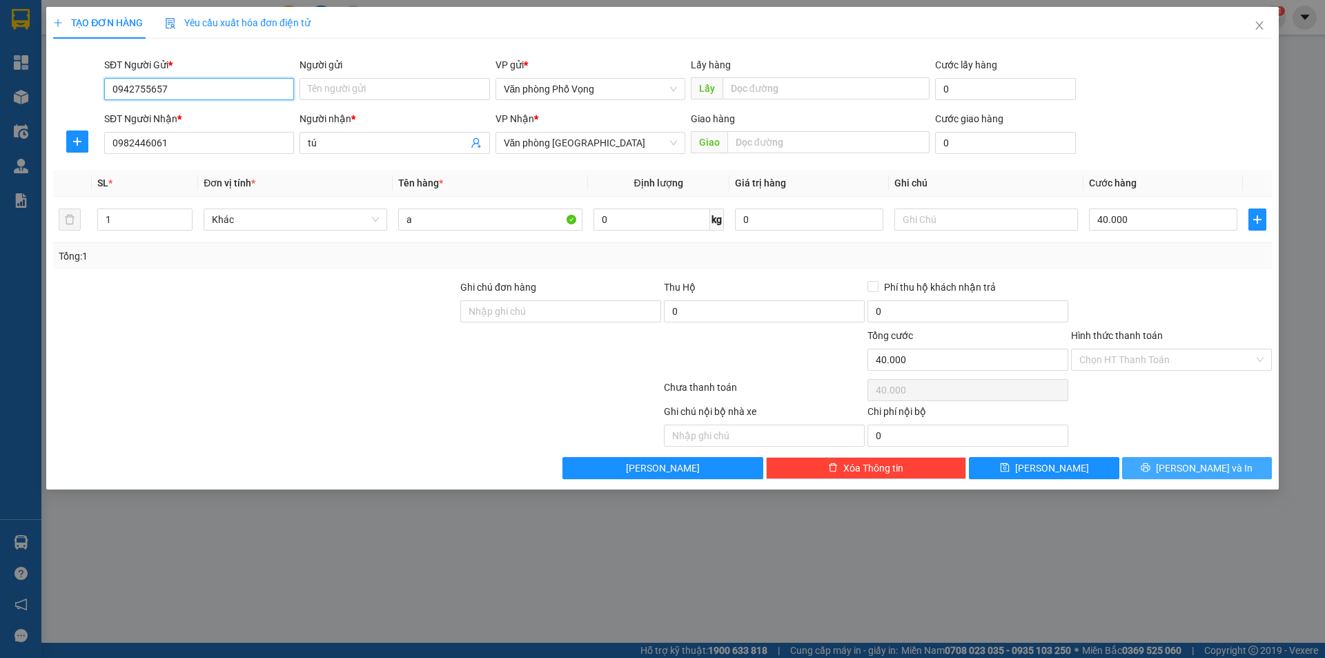
type input "0942755657"
click at [1207, 466] on span "[PERSON_NAME] và In" at bounding box center [1204, 467] width 97 height 15
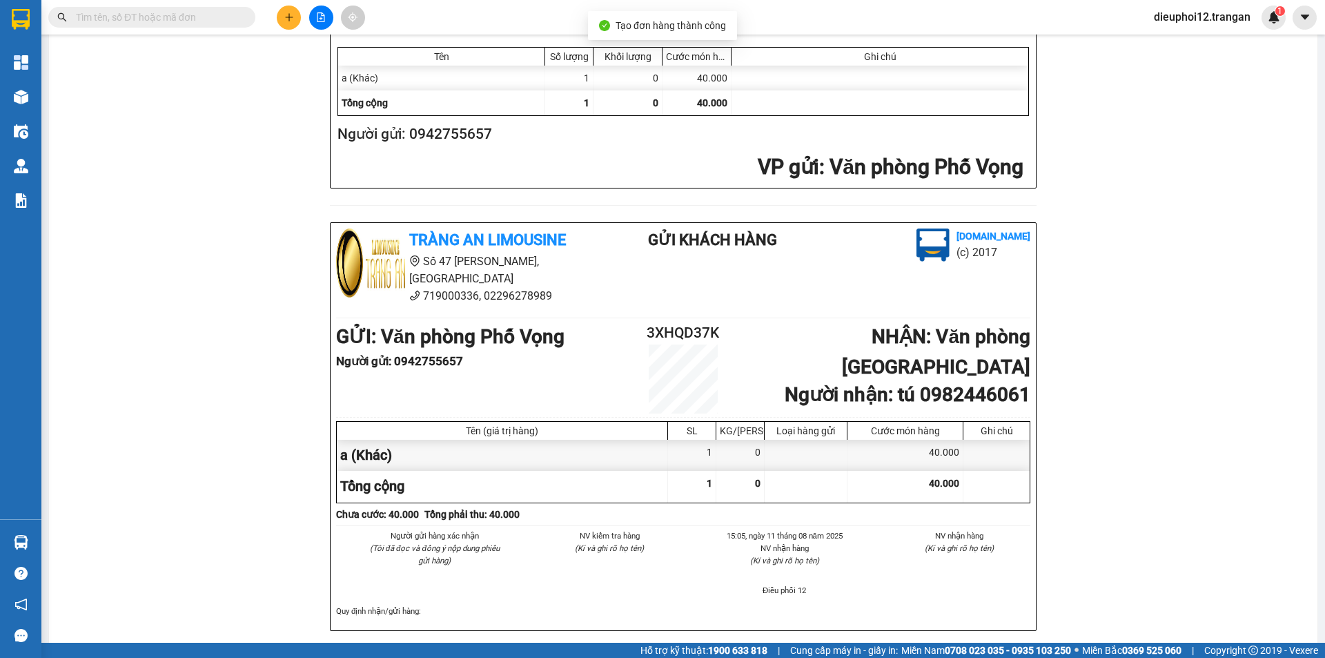
scroll to position [403, 0]
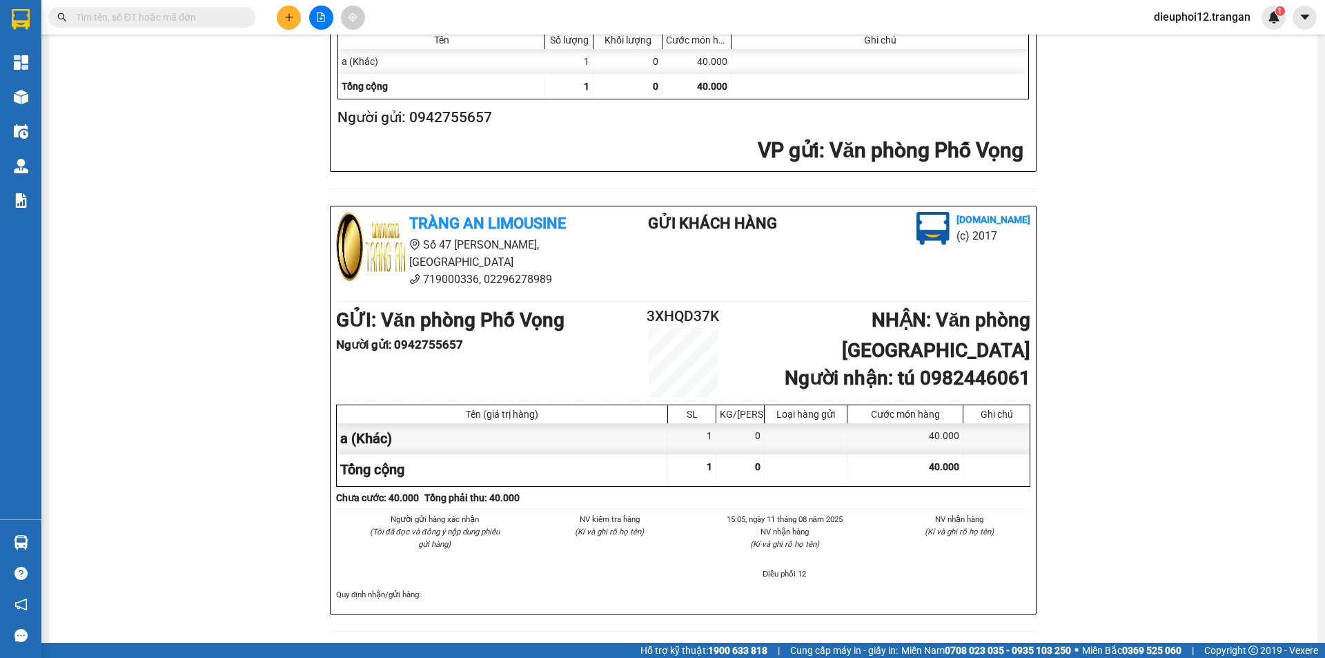
click at [288, 28] on button at bounding box center [289, 18] width 24 height 24
click at [296, 17] on button at bounding box center [289, 18] width 24 height 24
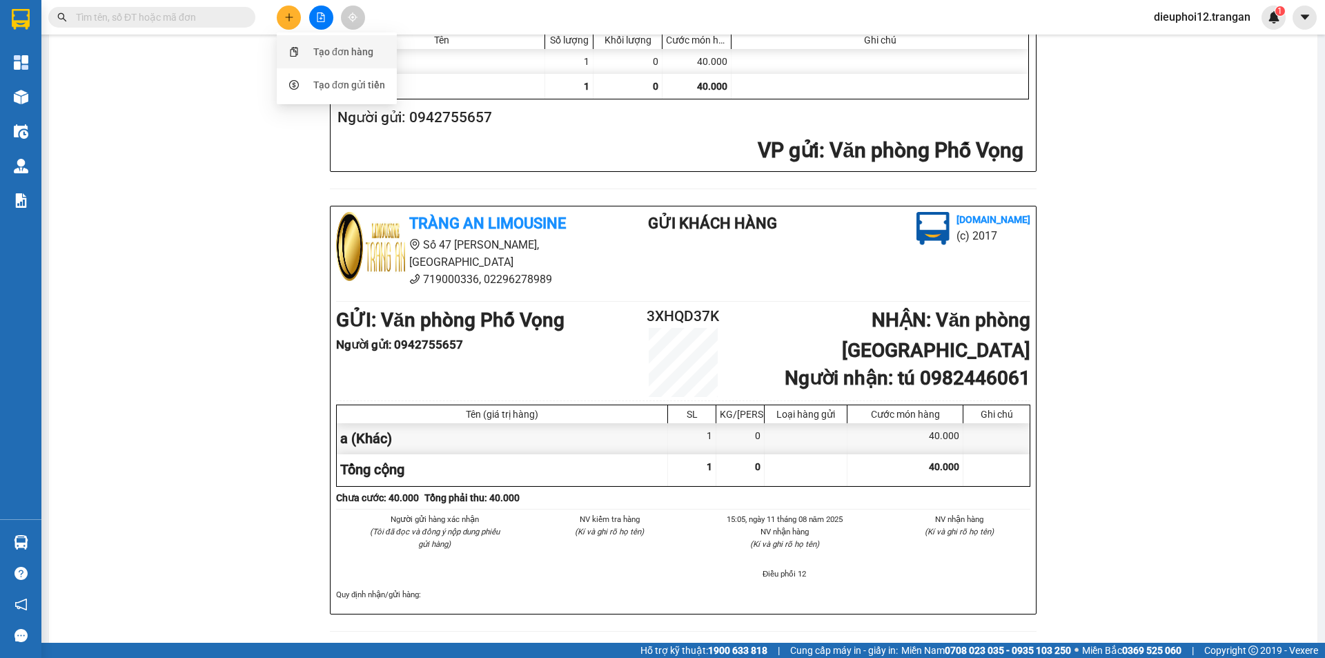
click at [321, 54] on div "Tạo đơn hàng" at bounding box center [343, 51] width 60 height 15
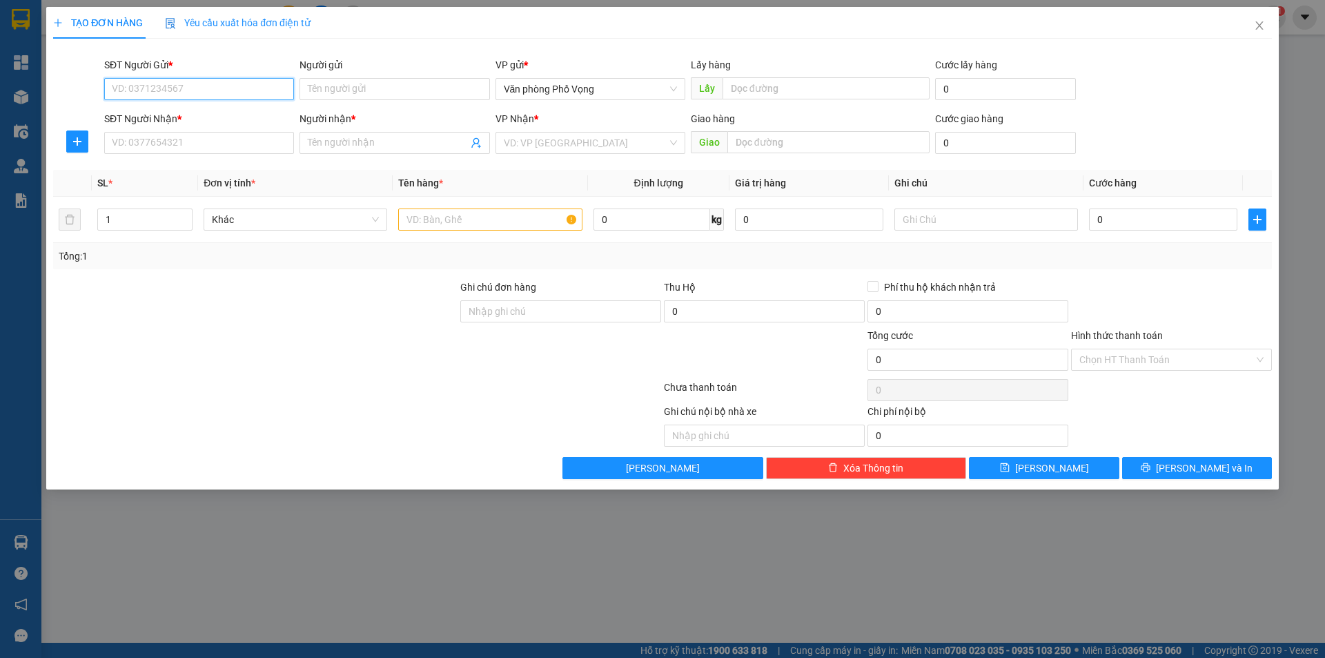
click at [176, 87] on input "SĐT Người Gửi *" at bounding box center [199, 89] width 190 height 22
click at [177, 112] on div "0888944446" at bounding box center [198, 116] width 173 height 15
type input "0888944446"
type input "0973104010"
type input "[PERSON_NAME]"
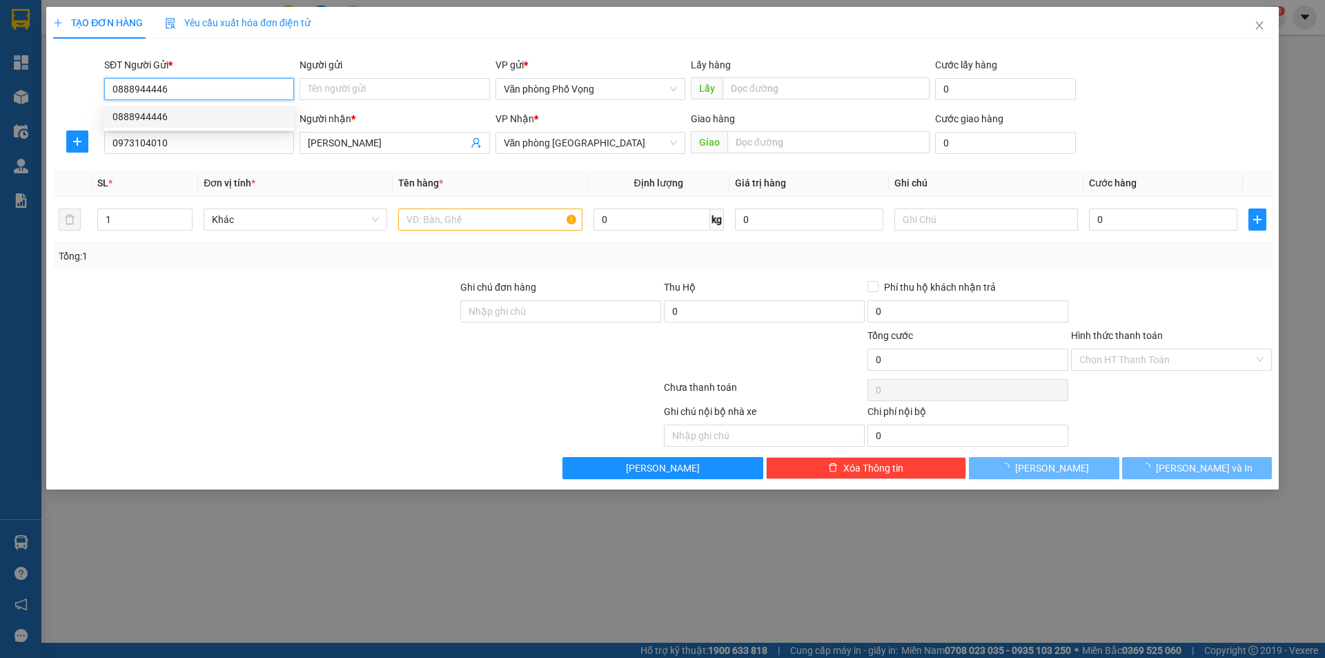
type input "40.000"
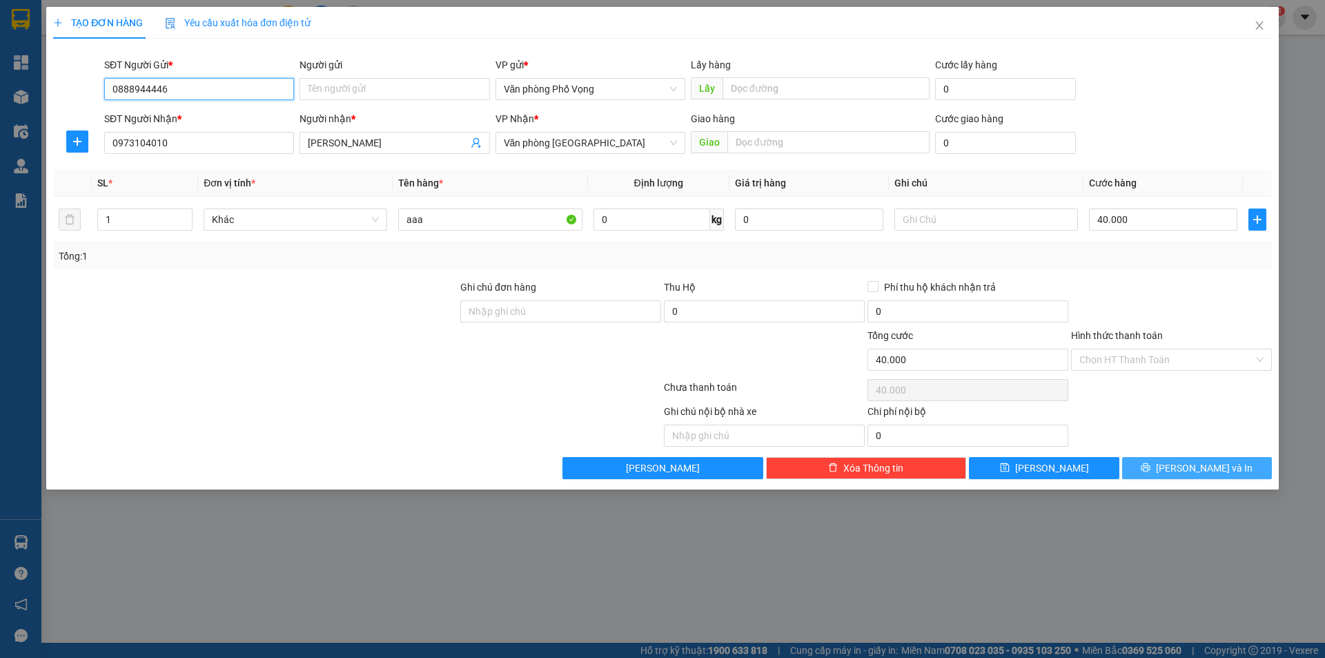
type input "0888944446"
click at [1207, 471] on span "[PERSON_NAME] và In" at bounding box center [1204, 467] width 97 height 15
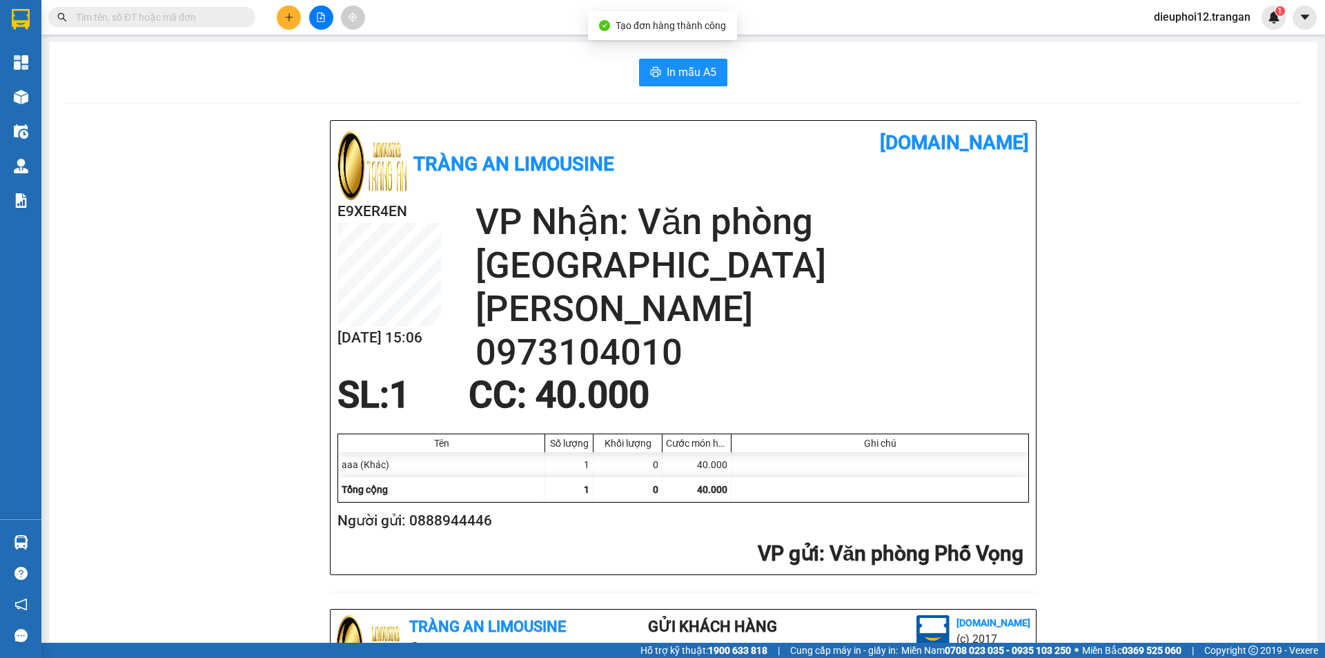
scroll to position [403, 0]
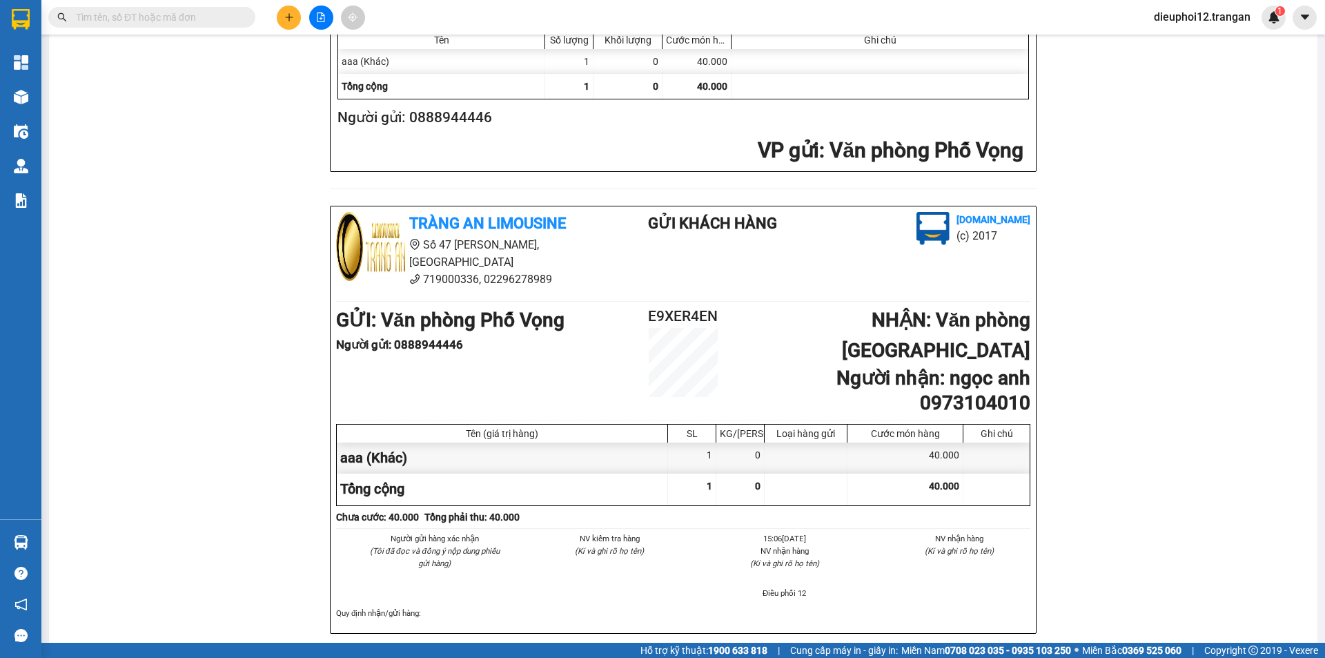
click at [282, 19] on button at bounding box center [289, 18] width 24 height 24
click at [315, 50] on div "Tạo đơn hàng" at bounding box center [343, 51] width 60 height 15
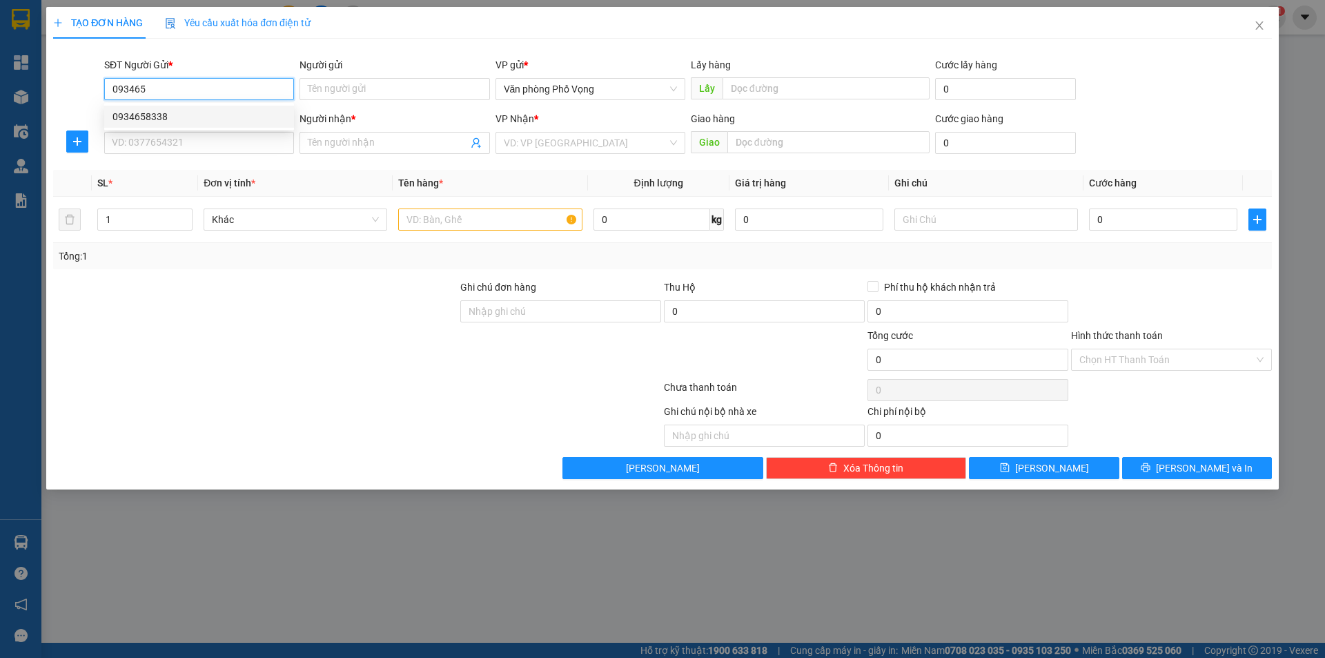
click at [177, 115] on div "0934658338" at bounding box center [198, 116] width 173 height 15
type input "0934658338"
type input "0912422526"
type input "hương"
type input "50.000"
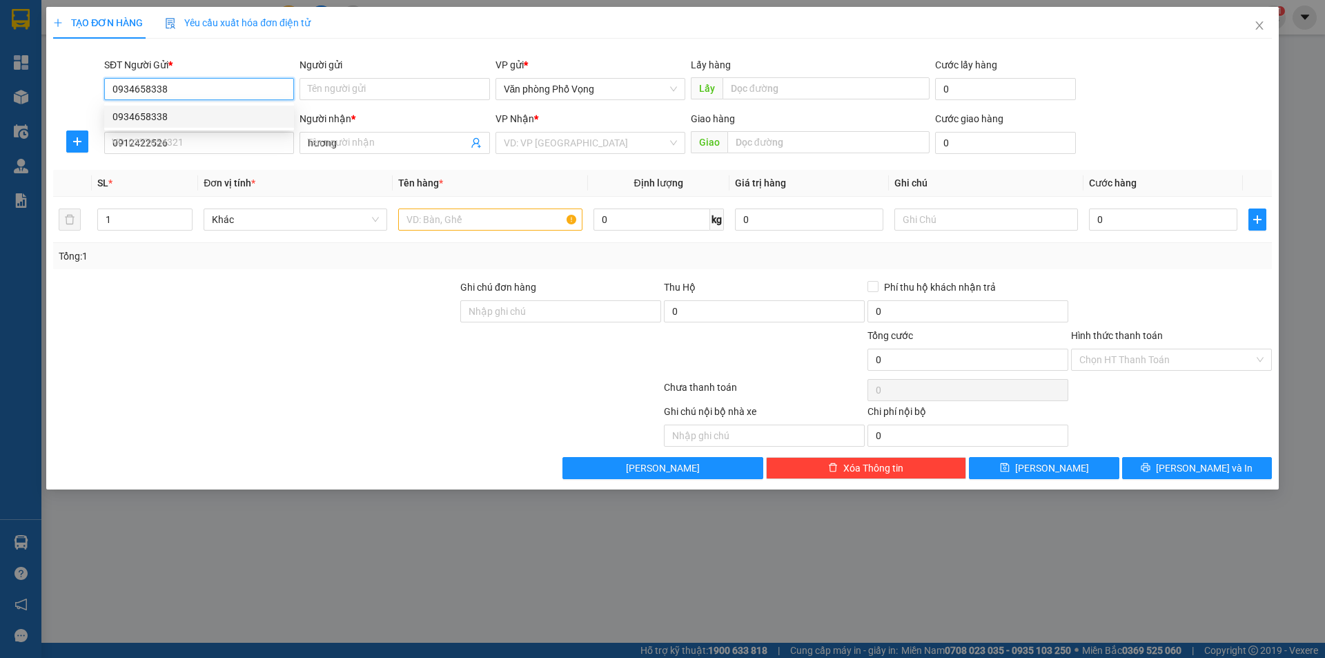
type input "50.000"
type input "0934658338"
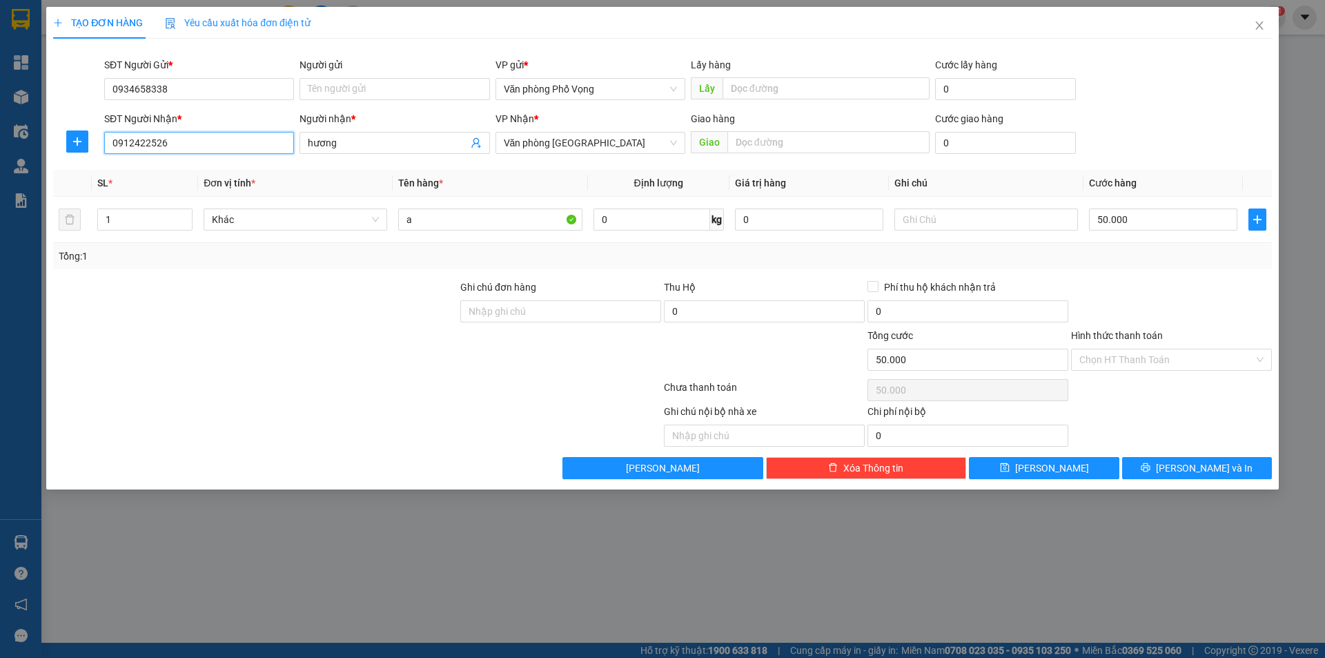
click at [162, 148] on input "0912422526" at bounding box center [199, 143] width 190 height 22
type input "0974195626"
click at [382, 139] on input "hương" at bounding box center [387, 142] width 159 height 15
click at [381, 139] on input "hương" at bounding box center [387, 142] width 159 height 15
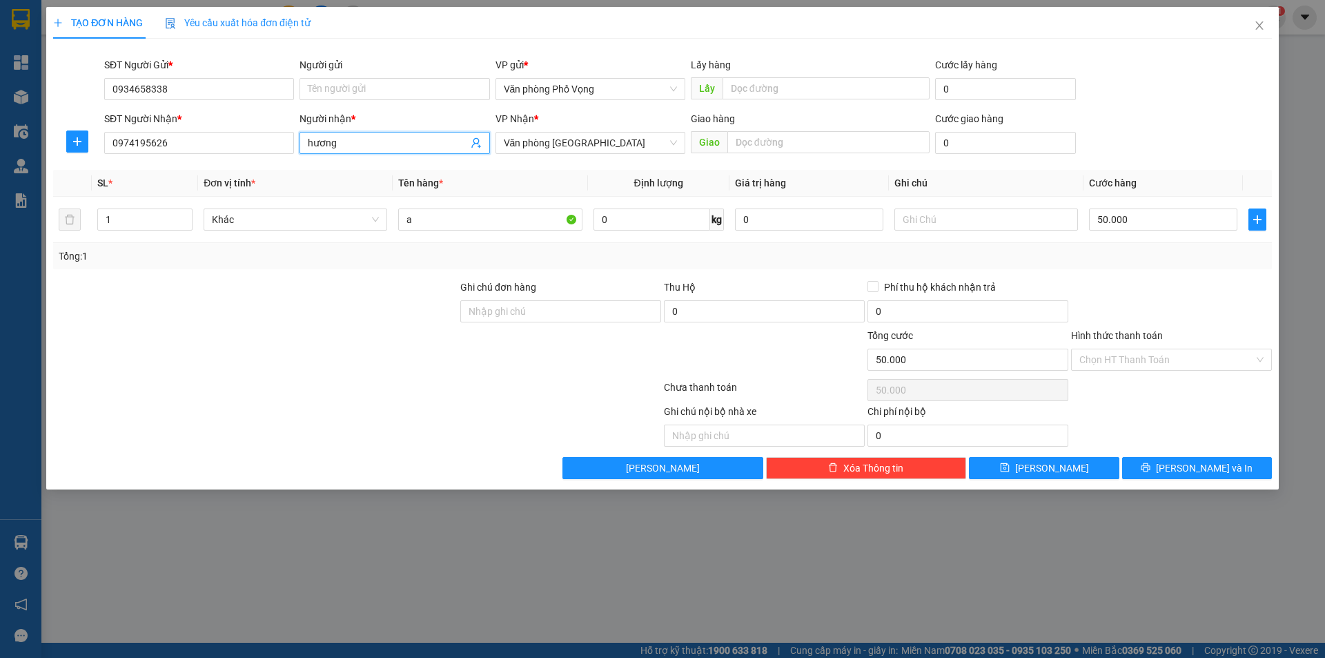
click at [381, 139] on input "hương" at bounding box center [387, 142] width 159 height 15
type input "thắm"
click at [1150, 472] on icon "printer" at bounding box center [1145, 467] width 10 height 10
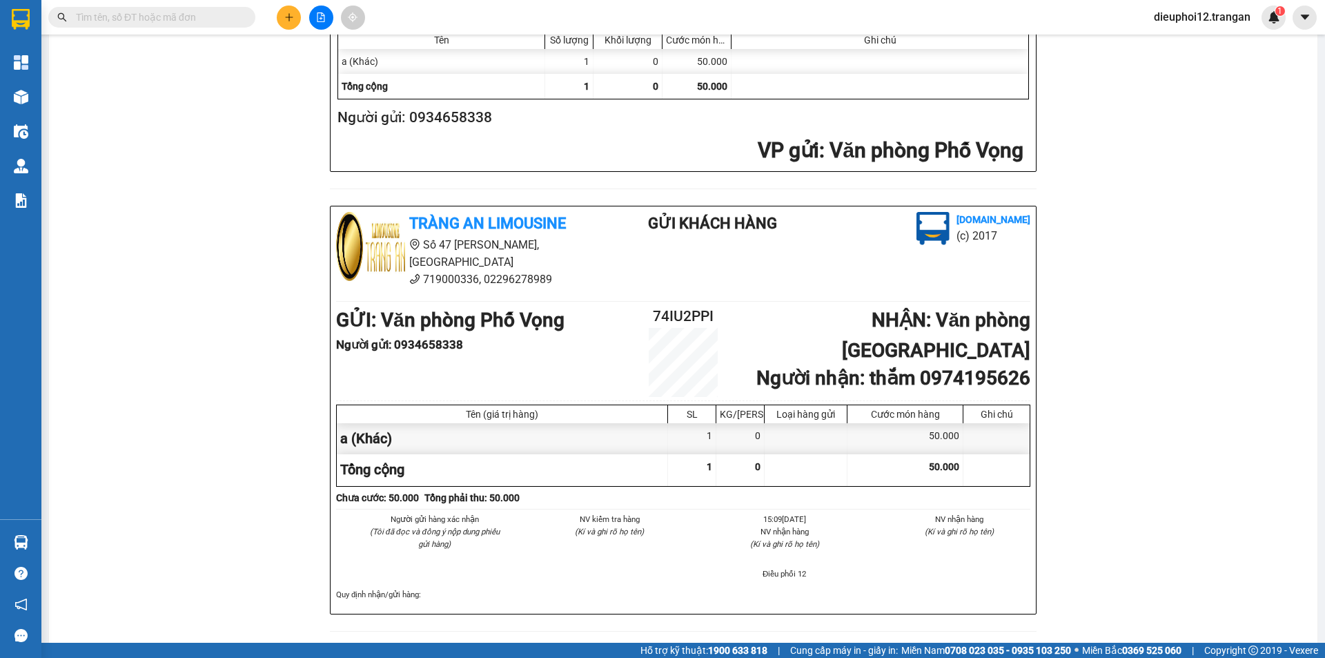
scroll to position [334, 0]
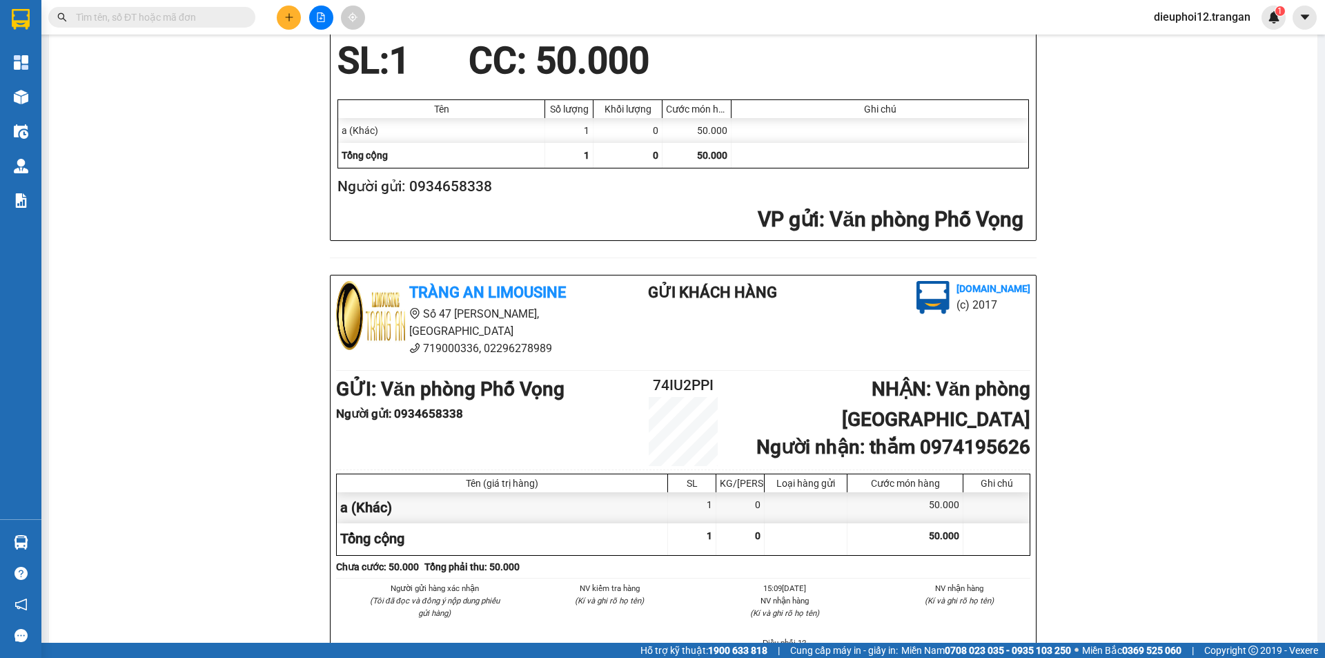
click at [279, 19] on button at bounding box center [289, 18] width 24 height 24
click at [295, 21] on button at bounding box center [289, 18] width 24 height 24
click at [300, 58] on div at bounding box center [293, 51] width 17 height 15
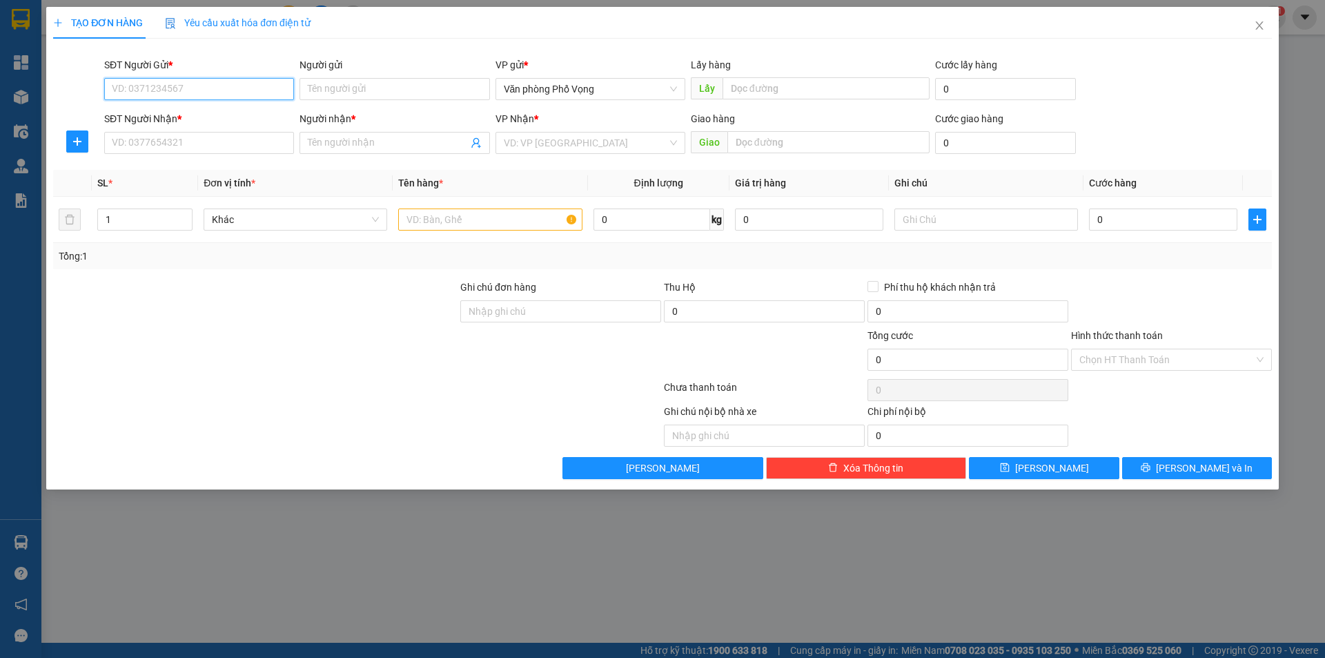
click at [195, 84] on input "SĐT Người Gửi *" at bounding box center [199, 89] width 190 height 22
type input "0902253484"
click at [209, 142] on input "SĐT Người Nhận *" at bounding box center [199, 143] width 190 height 22
click at [146, 149] on input "SĐT Người Nhận *" at bounding box center [199, 143] width 190 height 22
click at [146, 148] on input "SĐT Người Nhận *" at bounding box center [199, 143] width 190 height 22
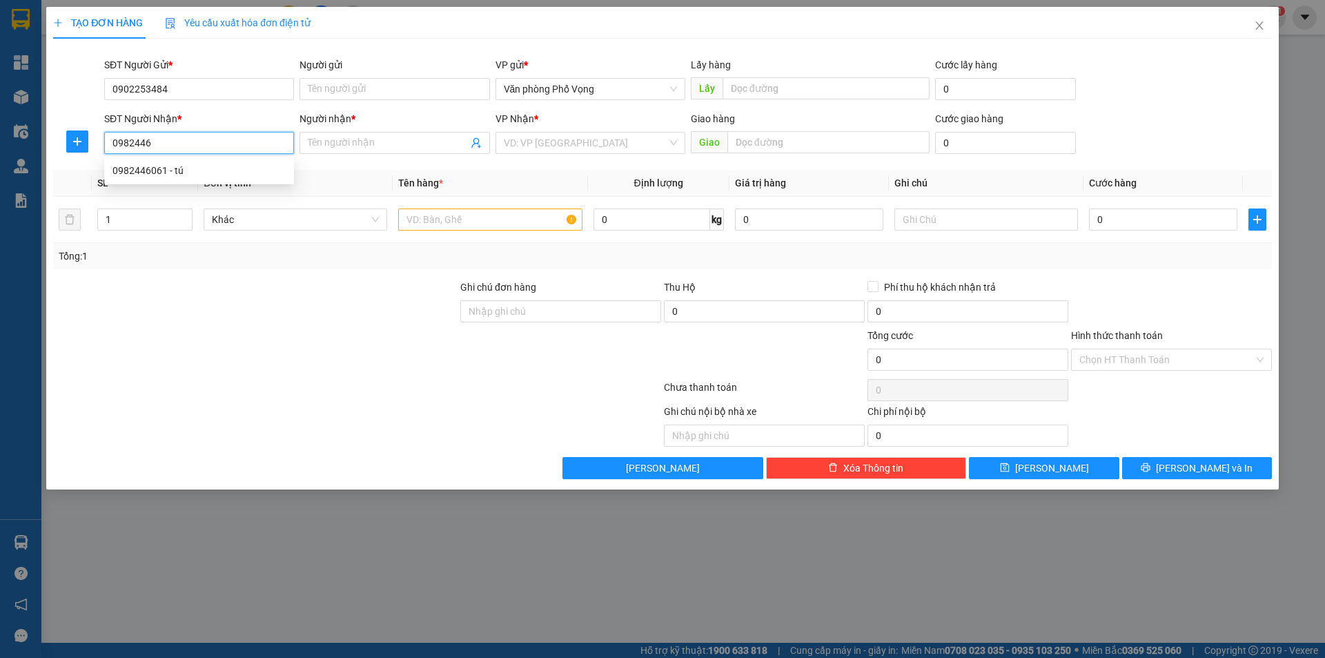
click at [174, 135] on input "0982446" at bounding box center [199, 143] width 190 height 22
click at [139, 170] on div "0982446061 - tú" at bounding box center [198, 170] width 173 height 15
type input "0982446061"
type input "tú"
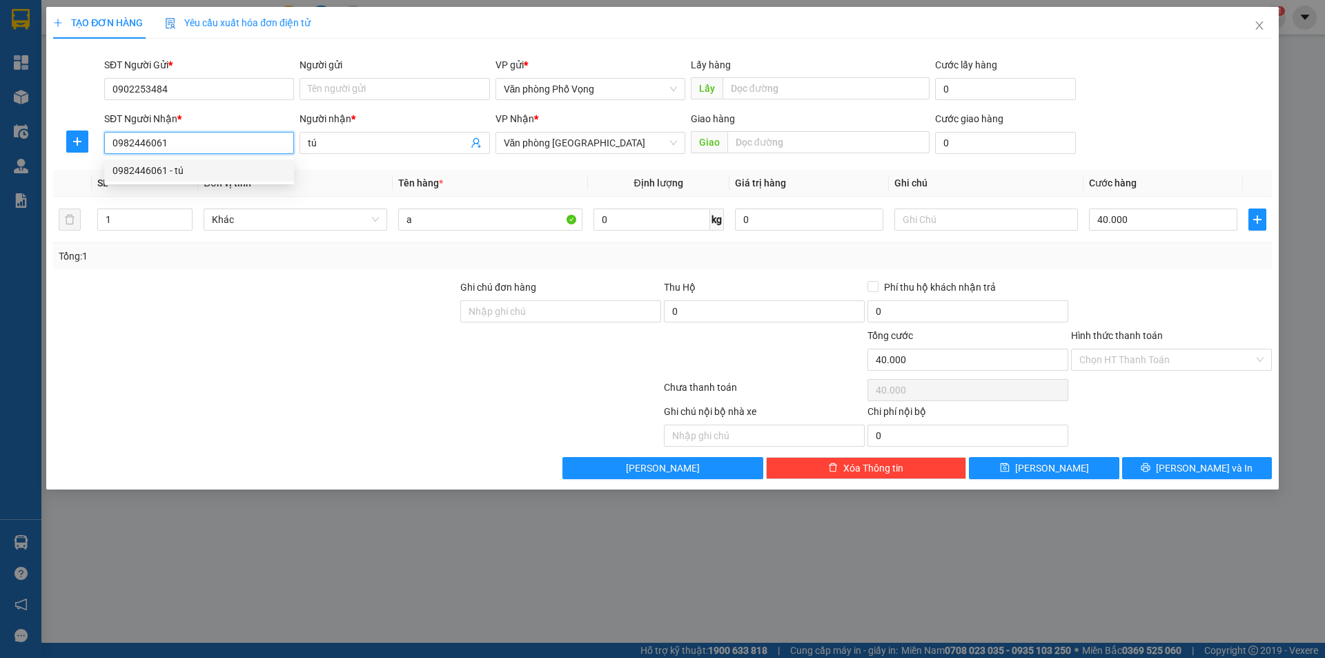
type input "40.000"
type input "0982446061"
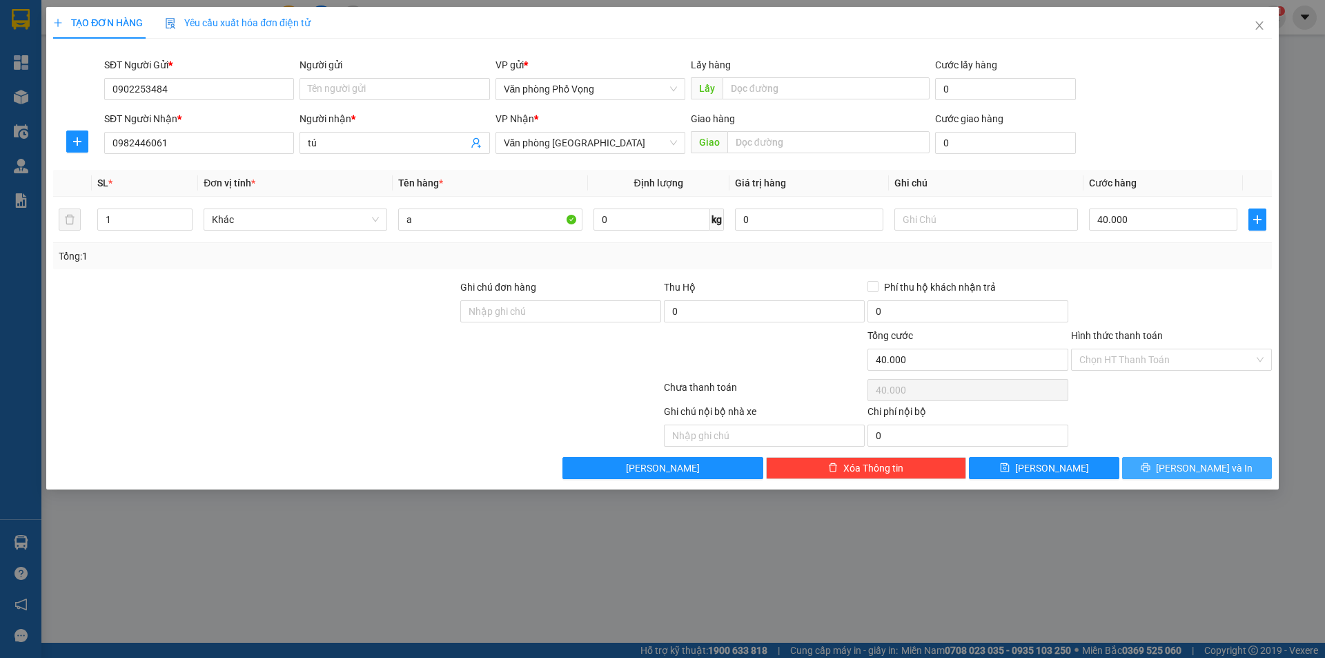
click at [1183, 460] on button "[PERSON_NAME] và In" at bounding box center [1197, 468] width 150 height 22
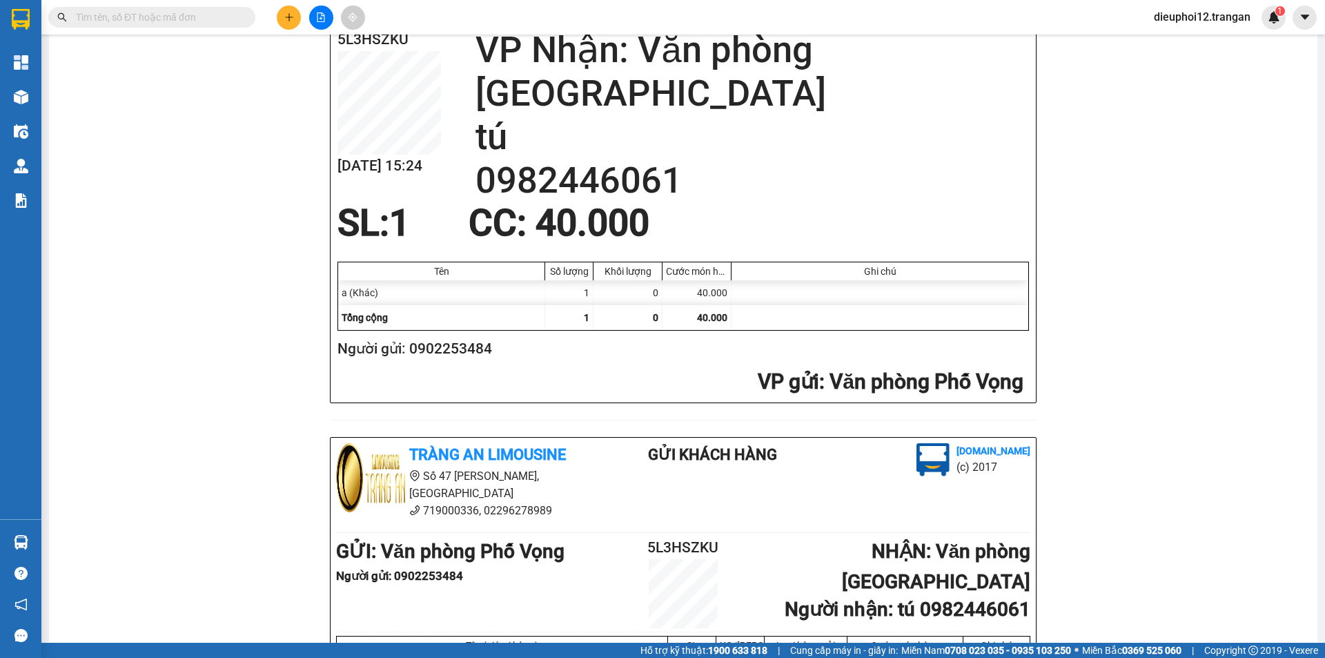
scroll to position [403, 0]
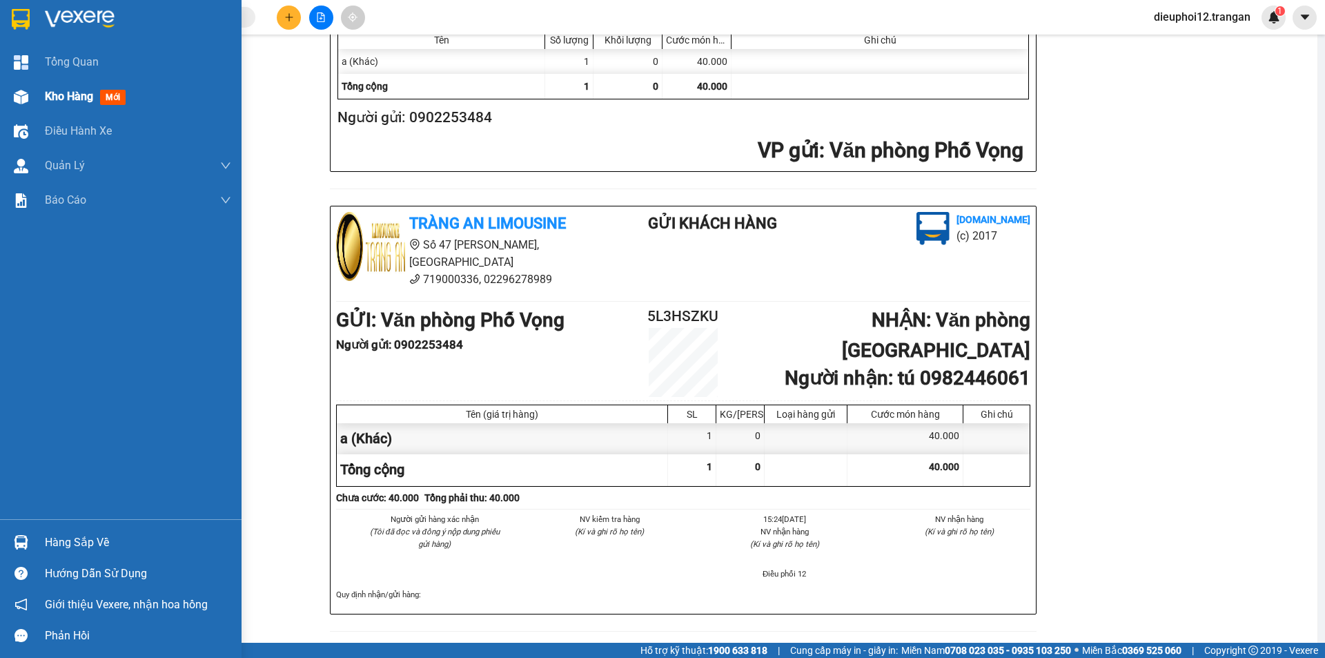
click at [38, 93] on div "Kho hàng mới" at bounding box center [120, 96] width 241 height 34
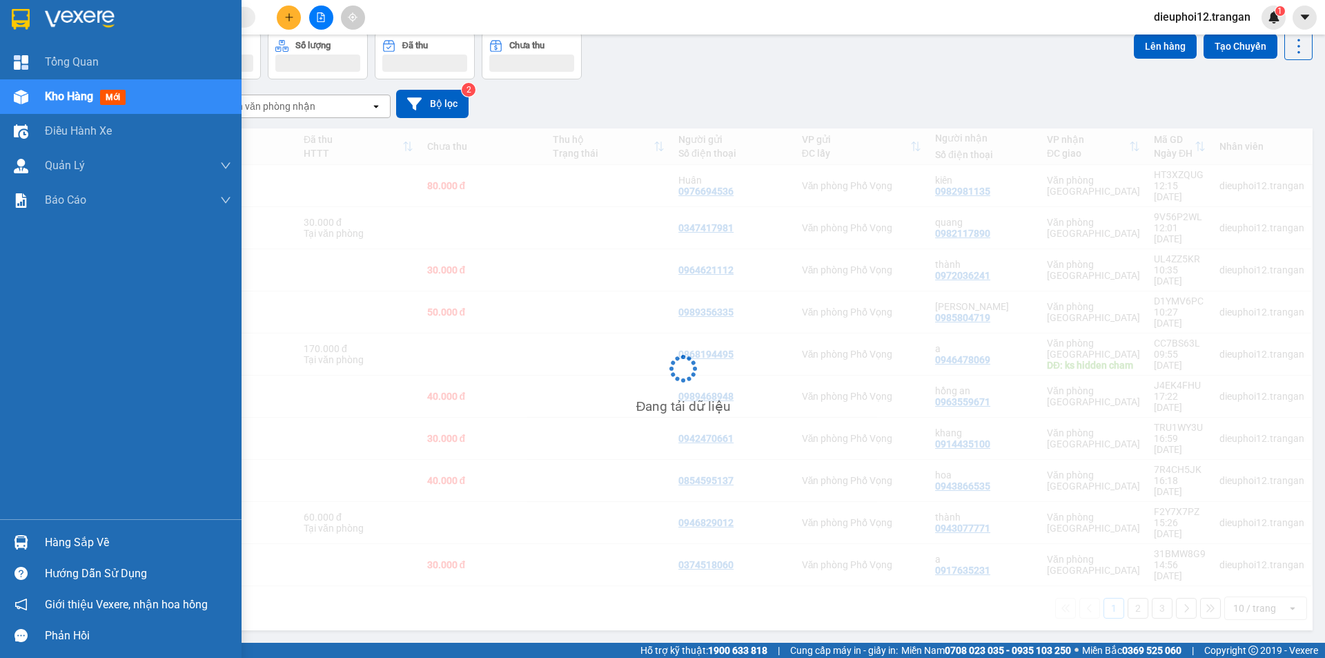
scroll to position [63, 0]
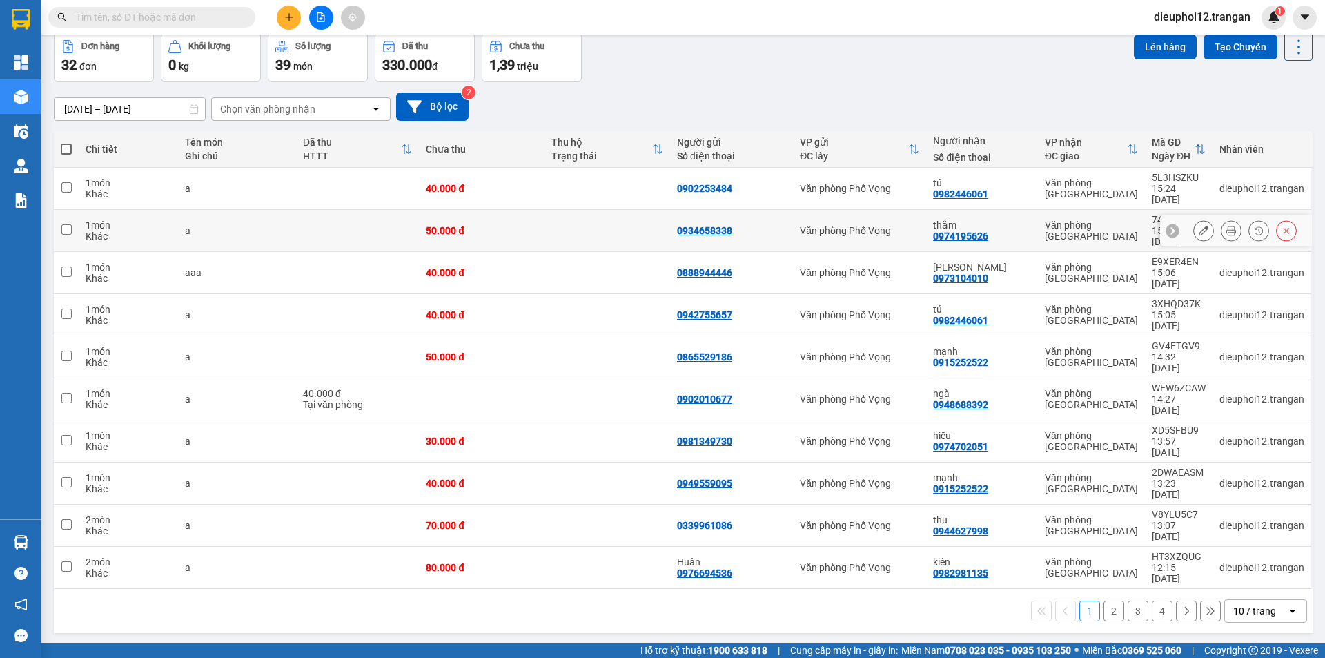
click at [1226, 226] on icon at bounding box center [1231, 231] width 10 height 10
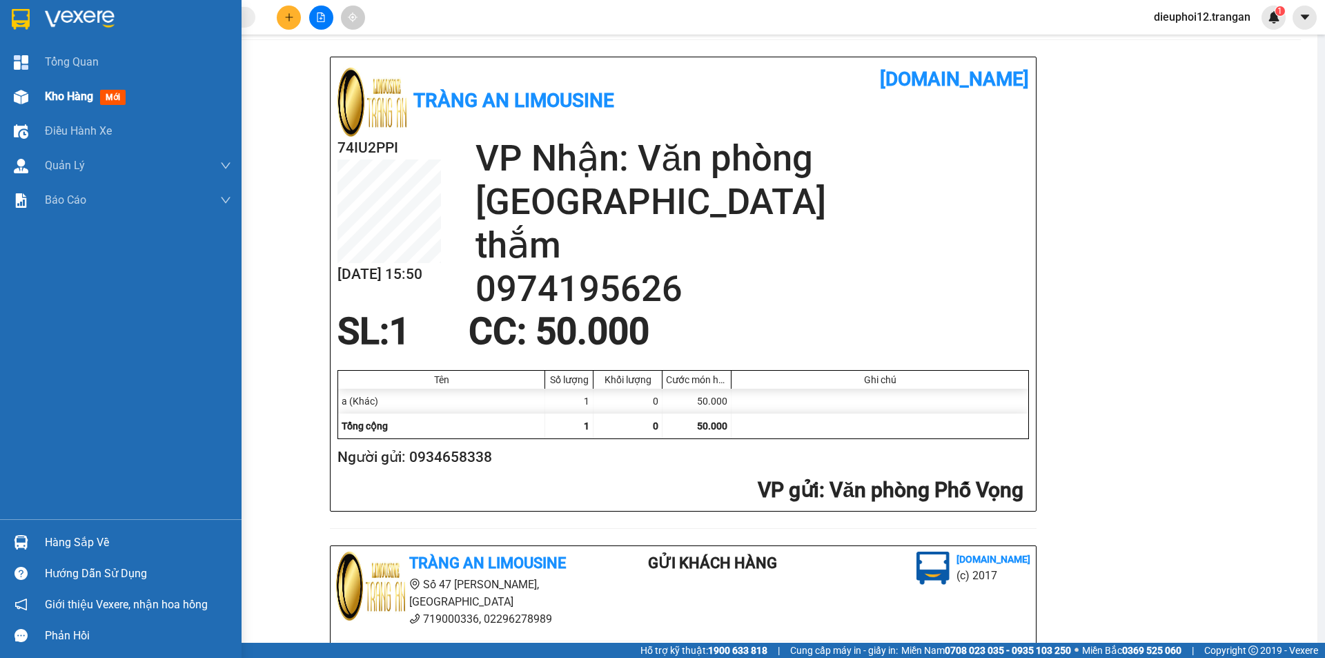
click at [19, 94] on img at bounding box center [21, 97] width 14 height 14
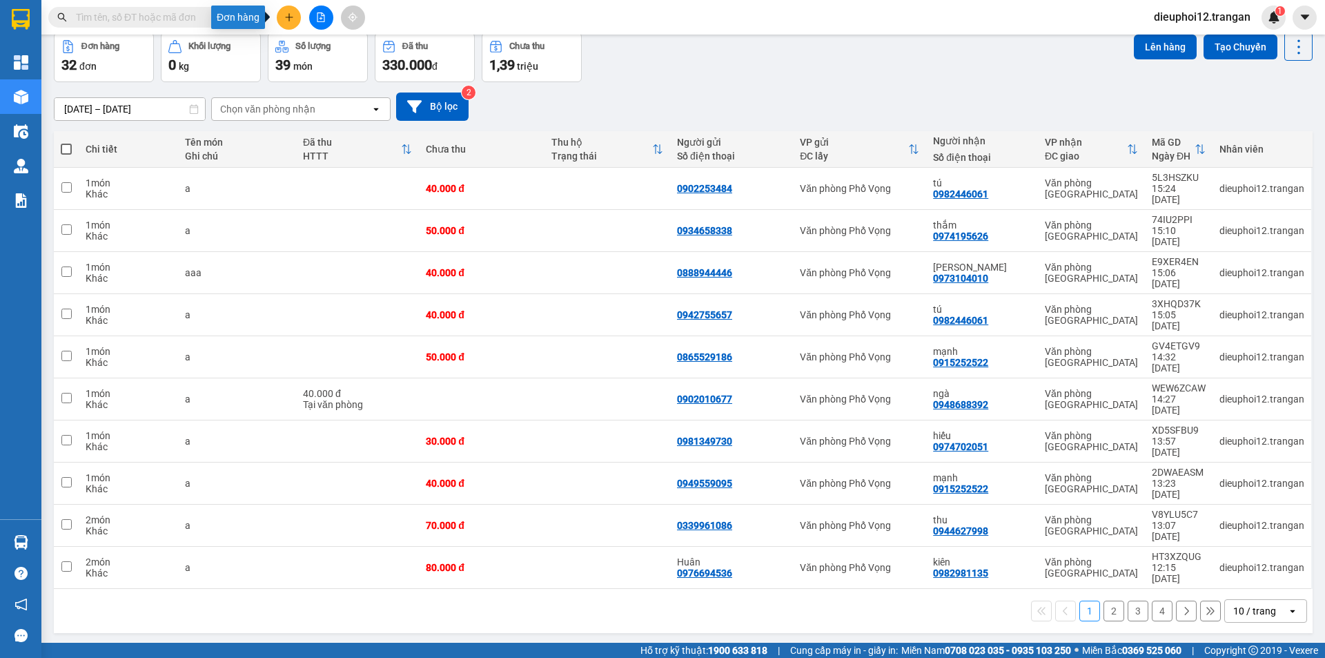
click at [282, 24] on button at bounding box center [289, 18] width 24 height 24
click at [307, 50] on div "Tạo đơn hàng" at bounding box center [336, 52] width 103 height 26
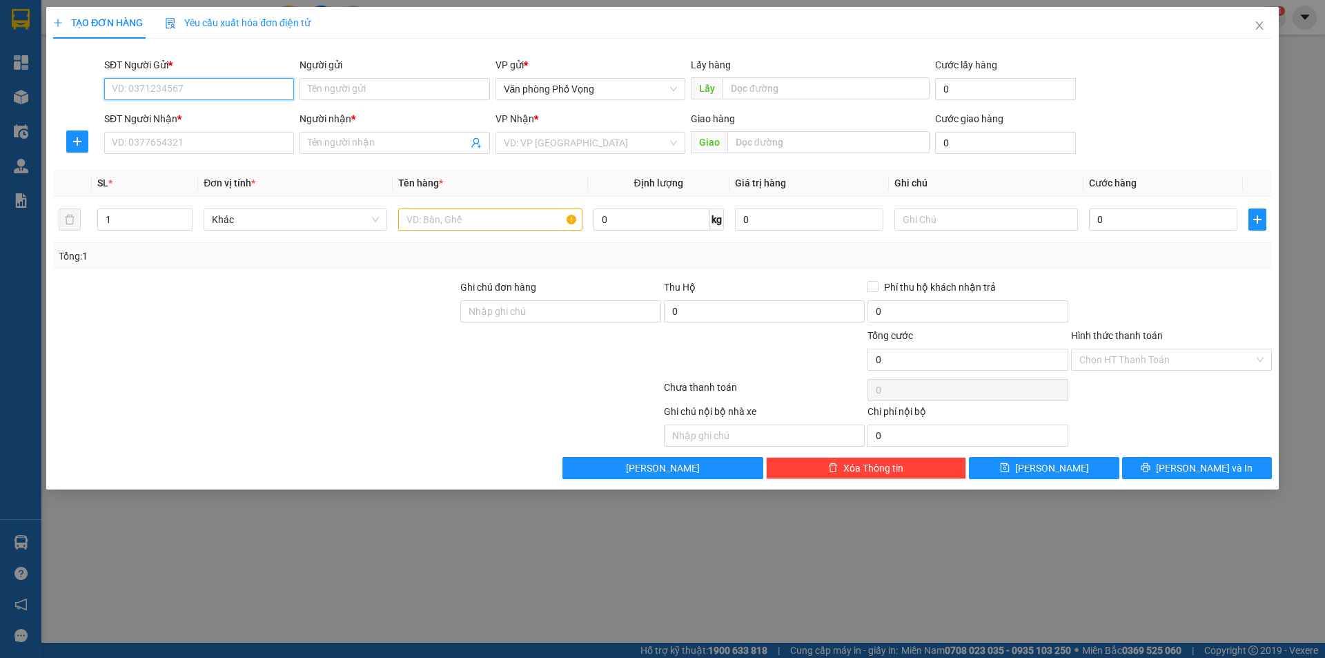
click at [167, 84] on input "SĐT Người Gửi *" at bounding box center [199, 89] width 190 height 22
click at [177, 120] on div "0833062555 - aaa" at bounding box center [198, 116] width 173 height 15
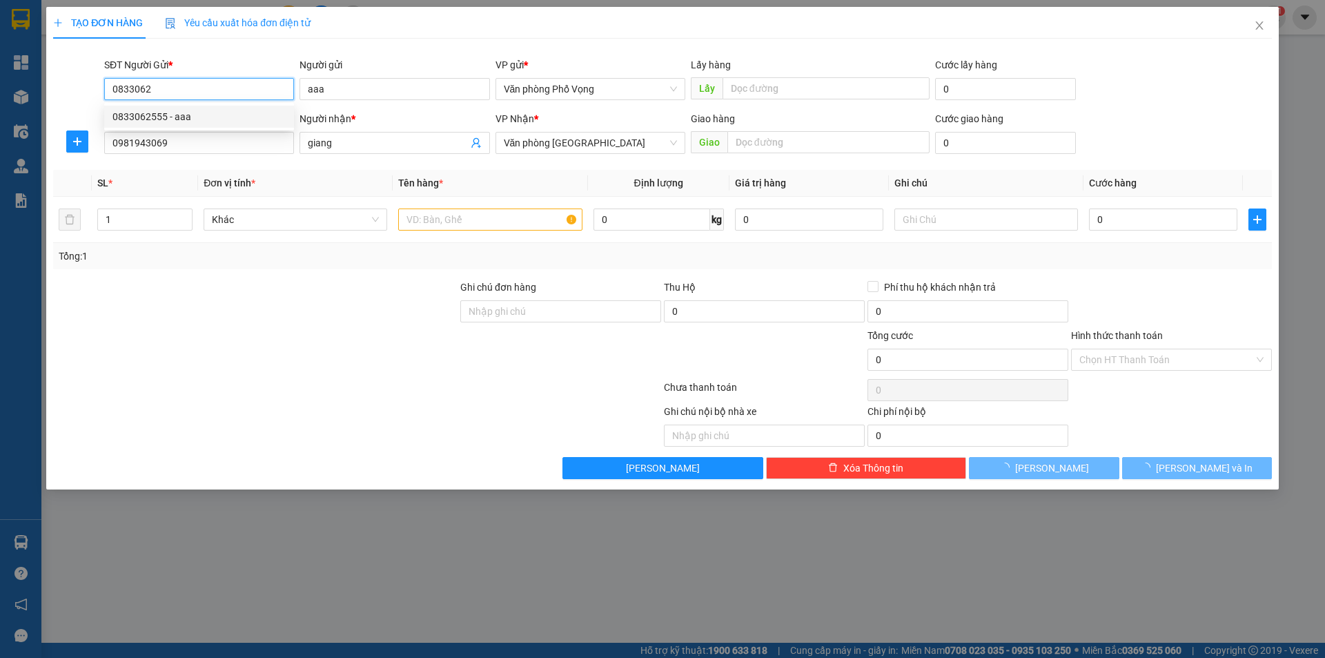
type input "0833062555"
type input "aaa"
type input "0981943069"
type input "giang"
type input "30.000"
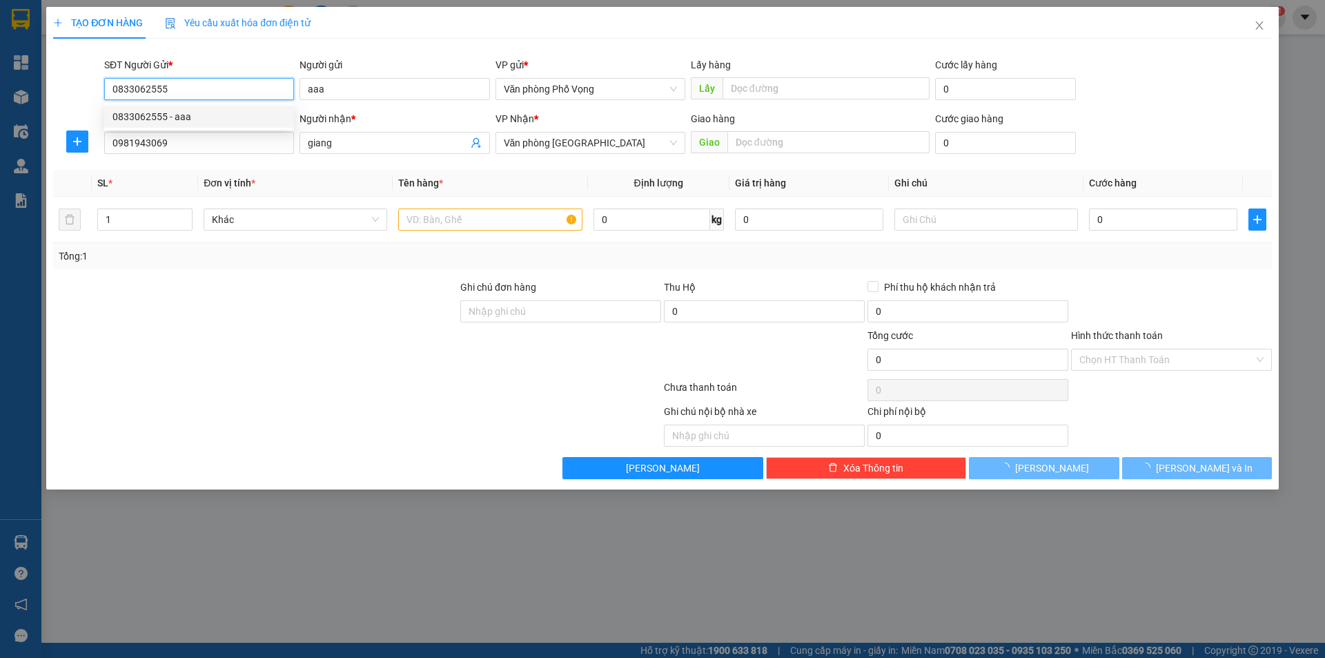
type input "30.000"
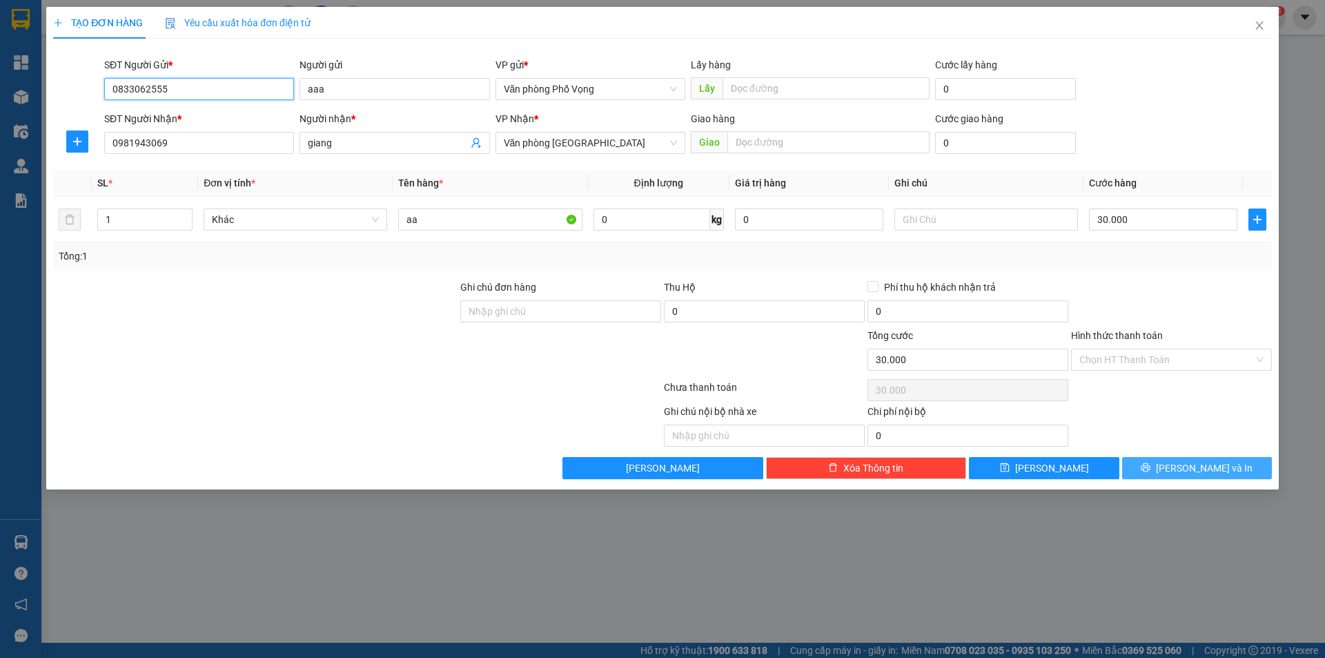
type input "0833062555"
click at [1183, 462] on button "[PERSON_NAME] và In" at bounding box center [1197, 468] width 150 height 22
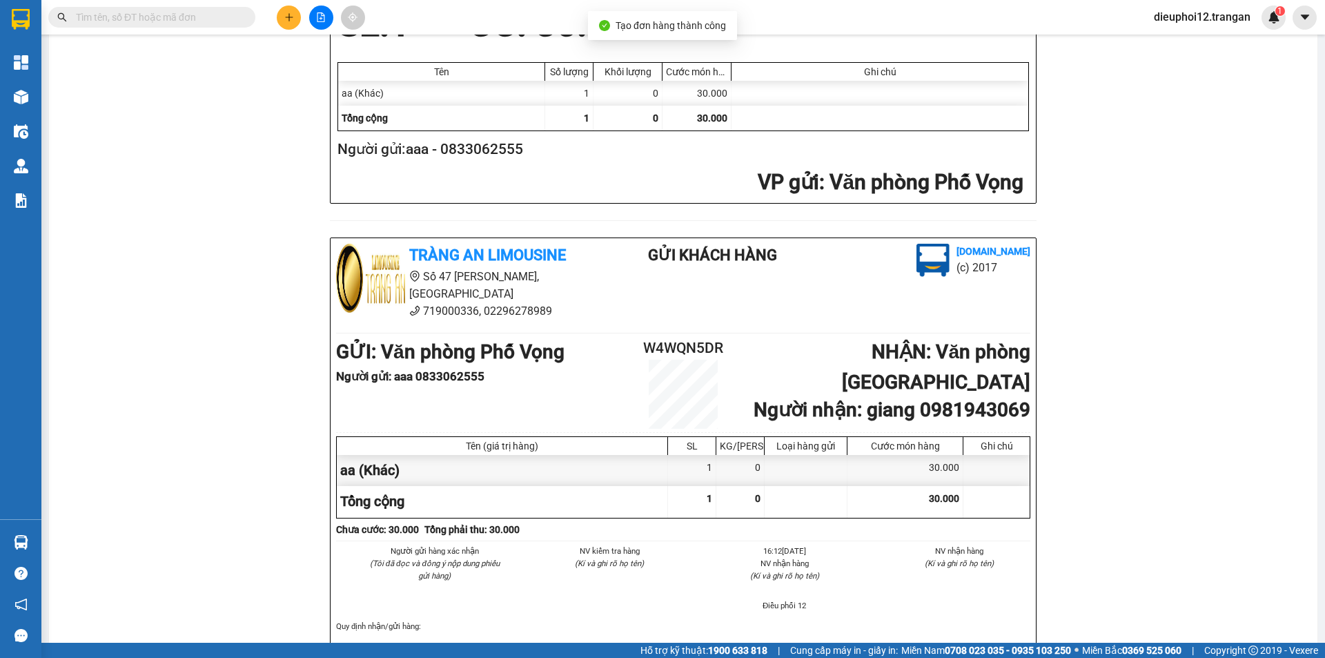
scroll to position [403, 0]
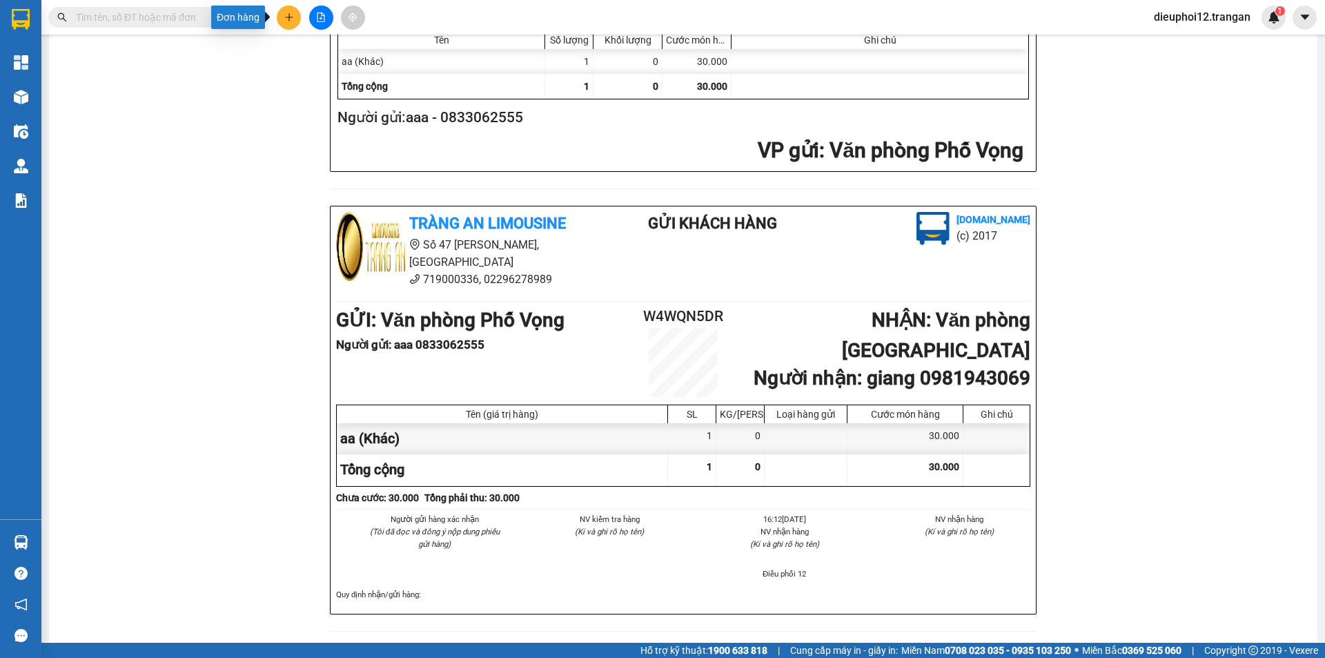
click at [285, 21] on button at bounding box center [289, 18] width 24 height 24
click at [313, 45] on div "Tạo đơn hàng" at bounding box center [343, 51] width 60 height 15
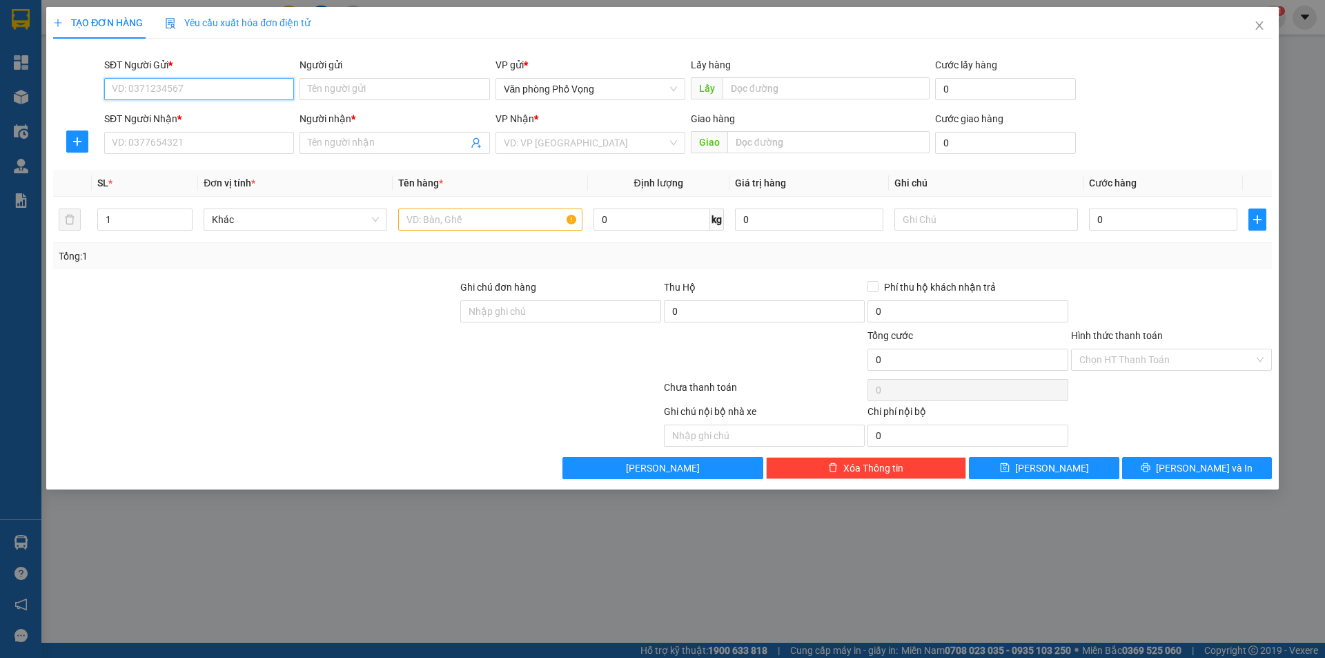
click at [230, 97] on input "SĐT Người Gửi *" at bounding box center [199, 89] width 190 height 22
click at [148, 116] on div "0877686666" at bounding box center [198, 116] width 173 height 15
type input "0877686666"
type input "0976880123"
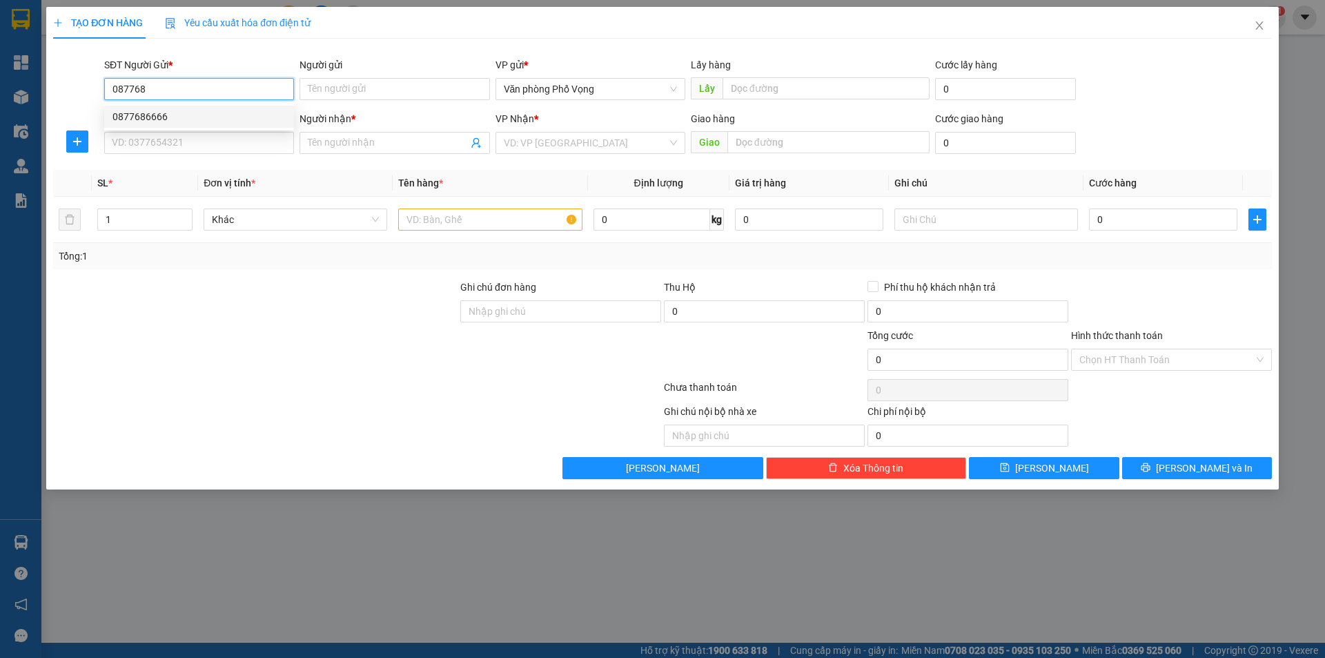
type input "mạnh"
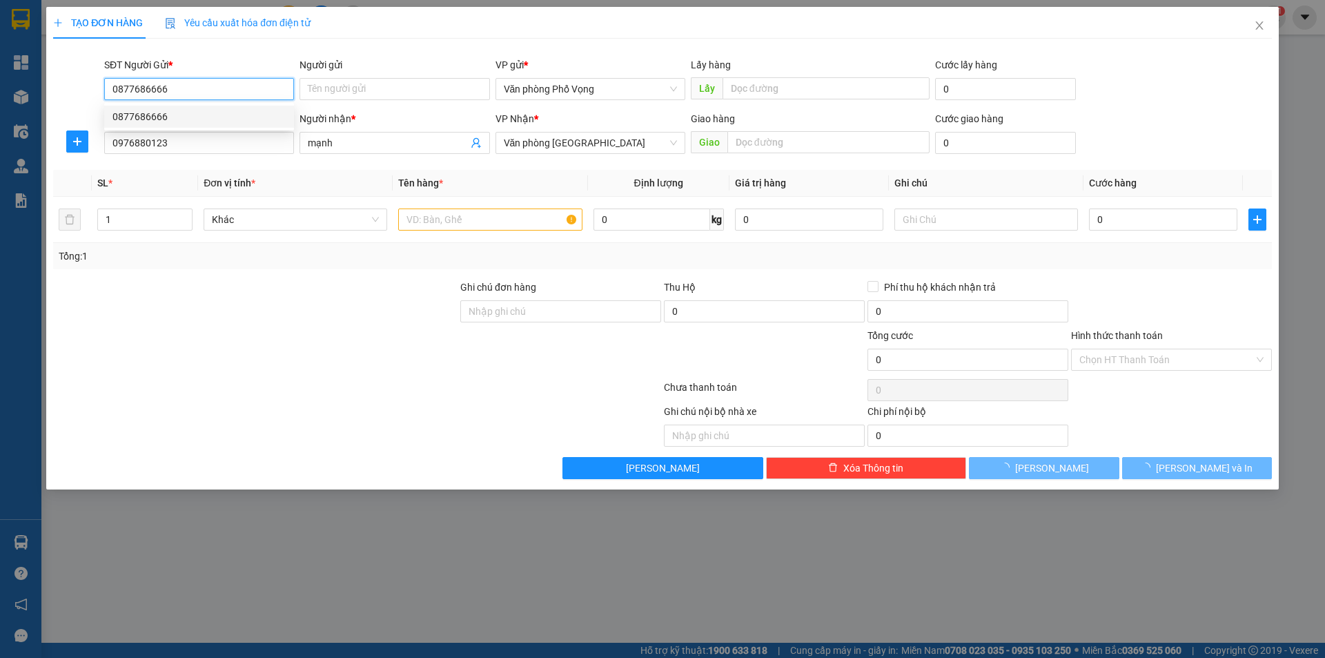
type input "30.000"
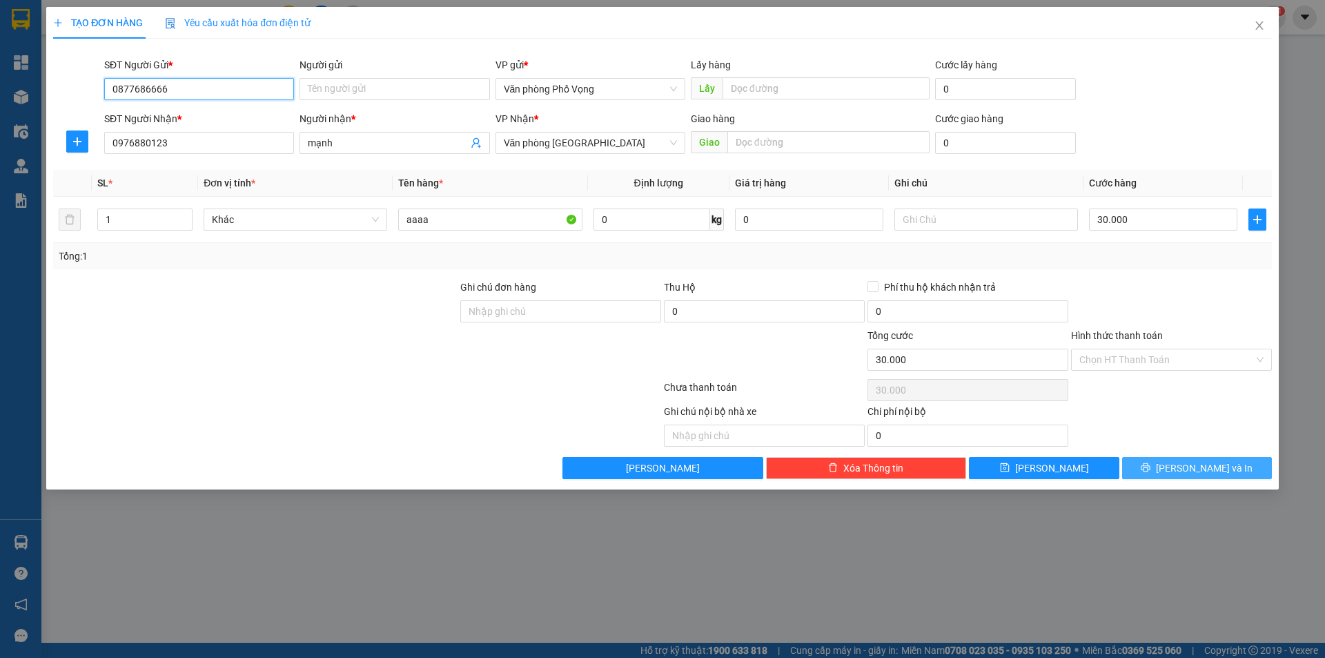
type input "0877686666"
click at [1150, 473] on span "printer" at bounding box center [1145, 467] width 10 height 11
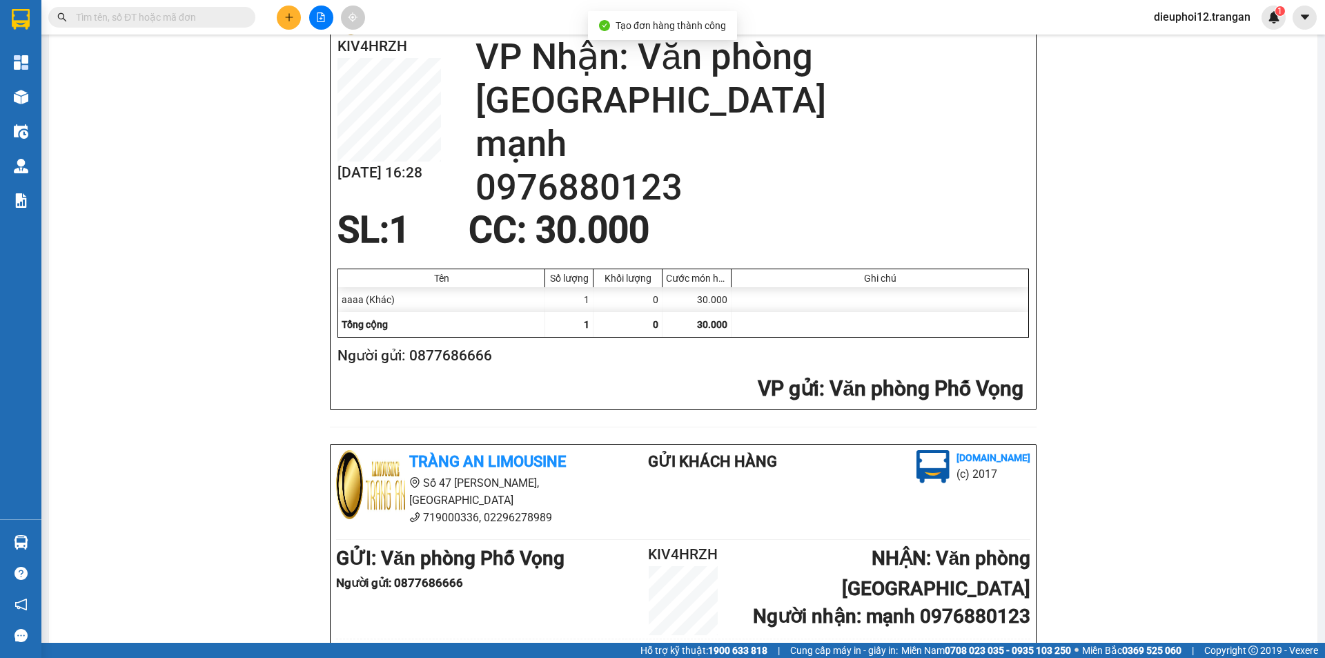
scroll to position [403, 0]
